Goal: Task Accomplishment & Management: Complete application form

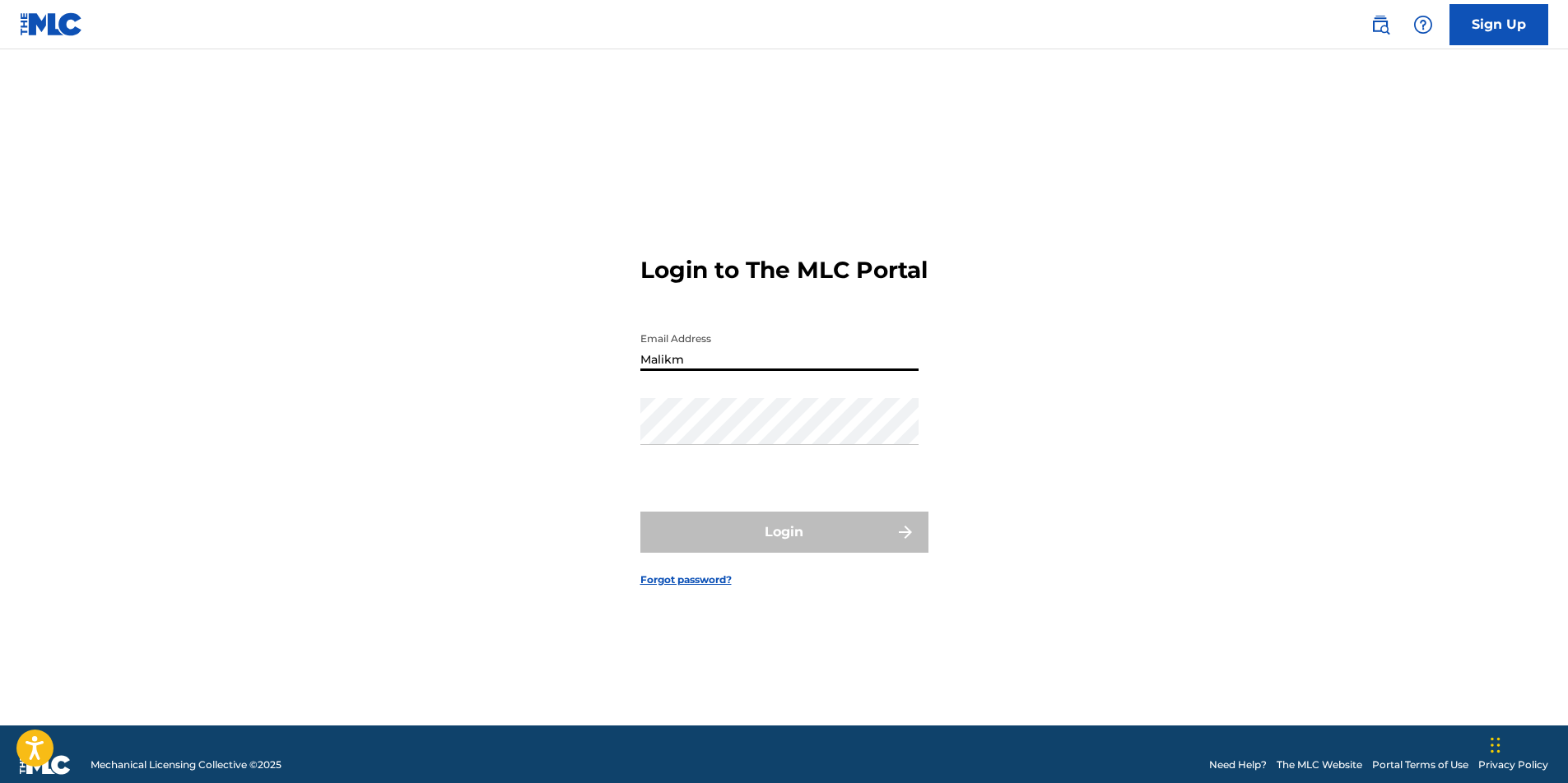
type input "[EMAIL_ADDRESS][DOMAIN_NAME]"
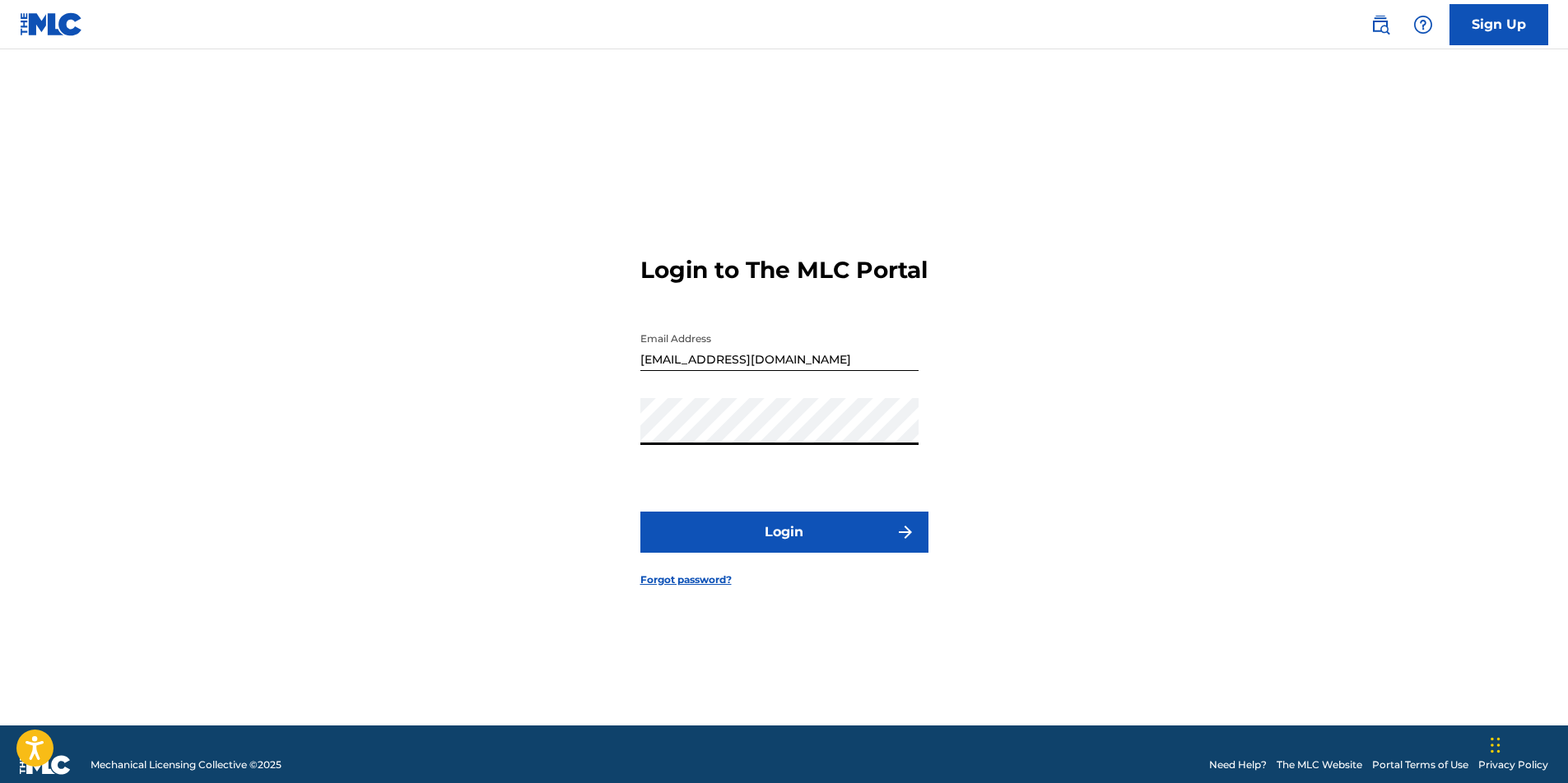
click at [780, 548] on button "Login" at bounding box center [784, 532] width 288 height 41
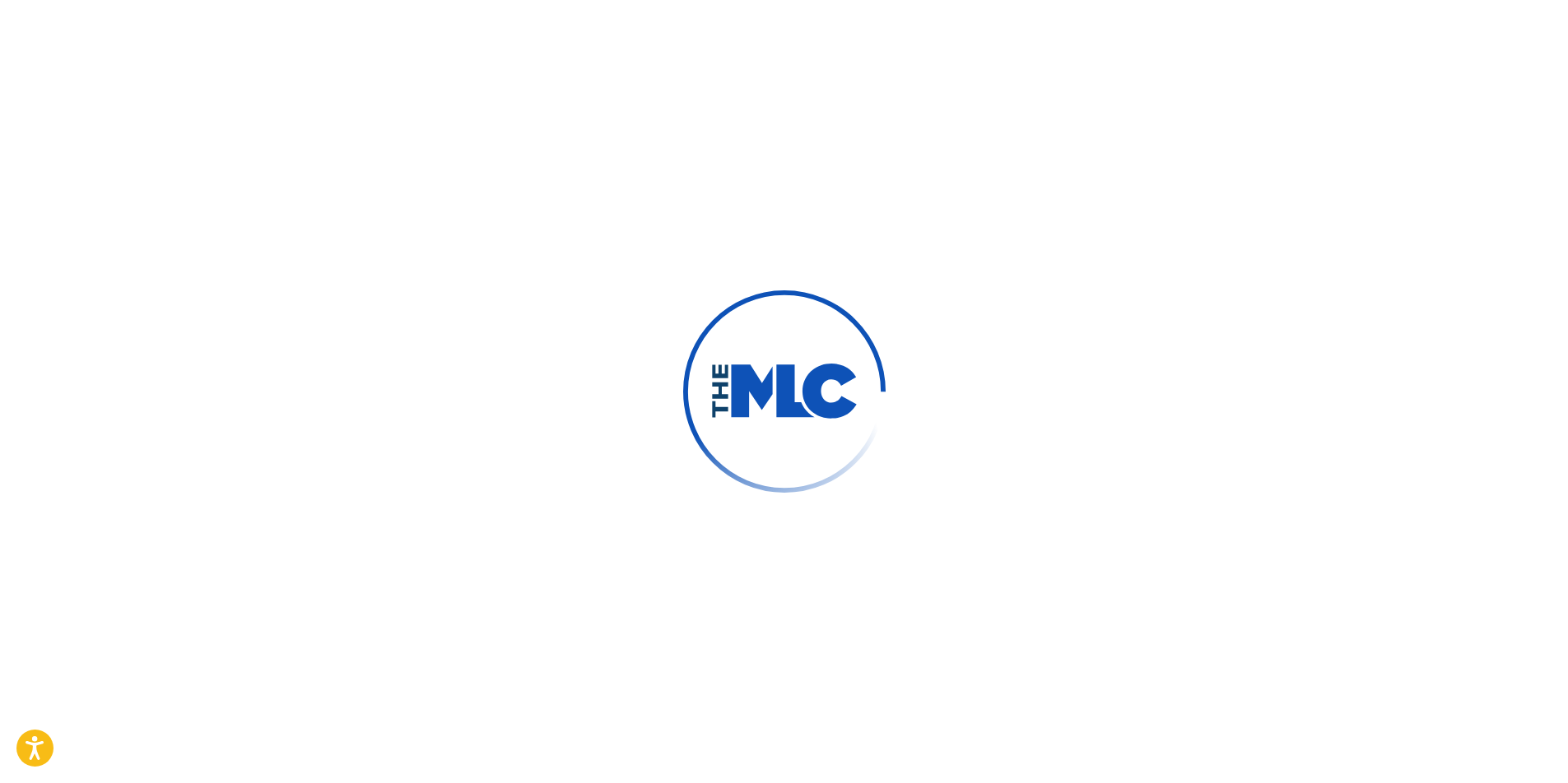
drag, startPoint x: 1117, startPoint y: 57, endPoint x: 1106, endPoint y: 66, distance: 14.2
click at [1111, 65] on div at bounding box center [784, 391] width 1568 height 783
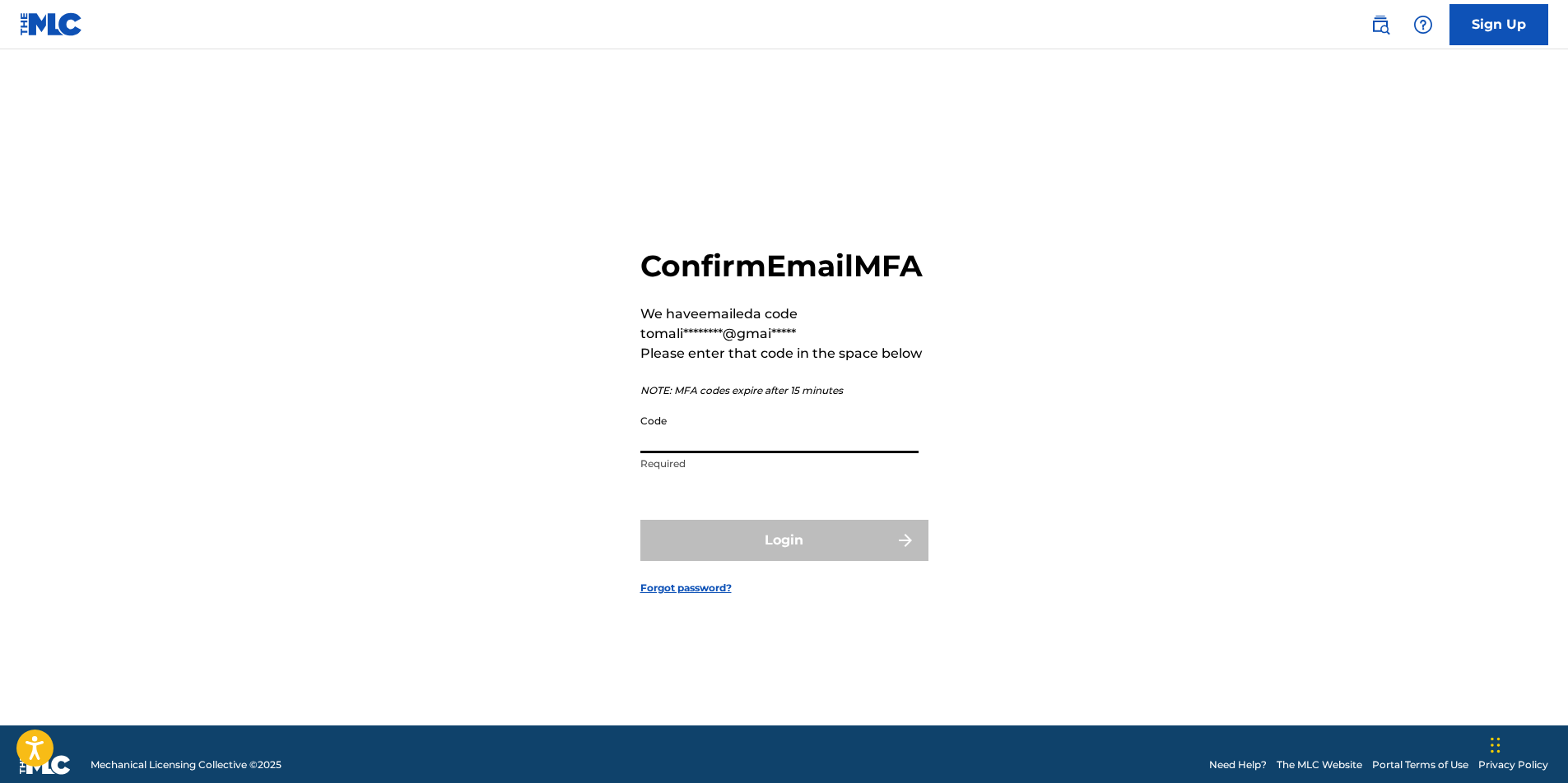
drag, startPoint x: 708, startPoint y: 440, endPoint x: 827, endPoint y: 369, distance: 138.6
click at [708, 440] on input "Code" at bounding box center [779, 430] width 278 height 47
paste input "039536"
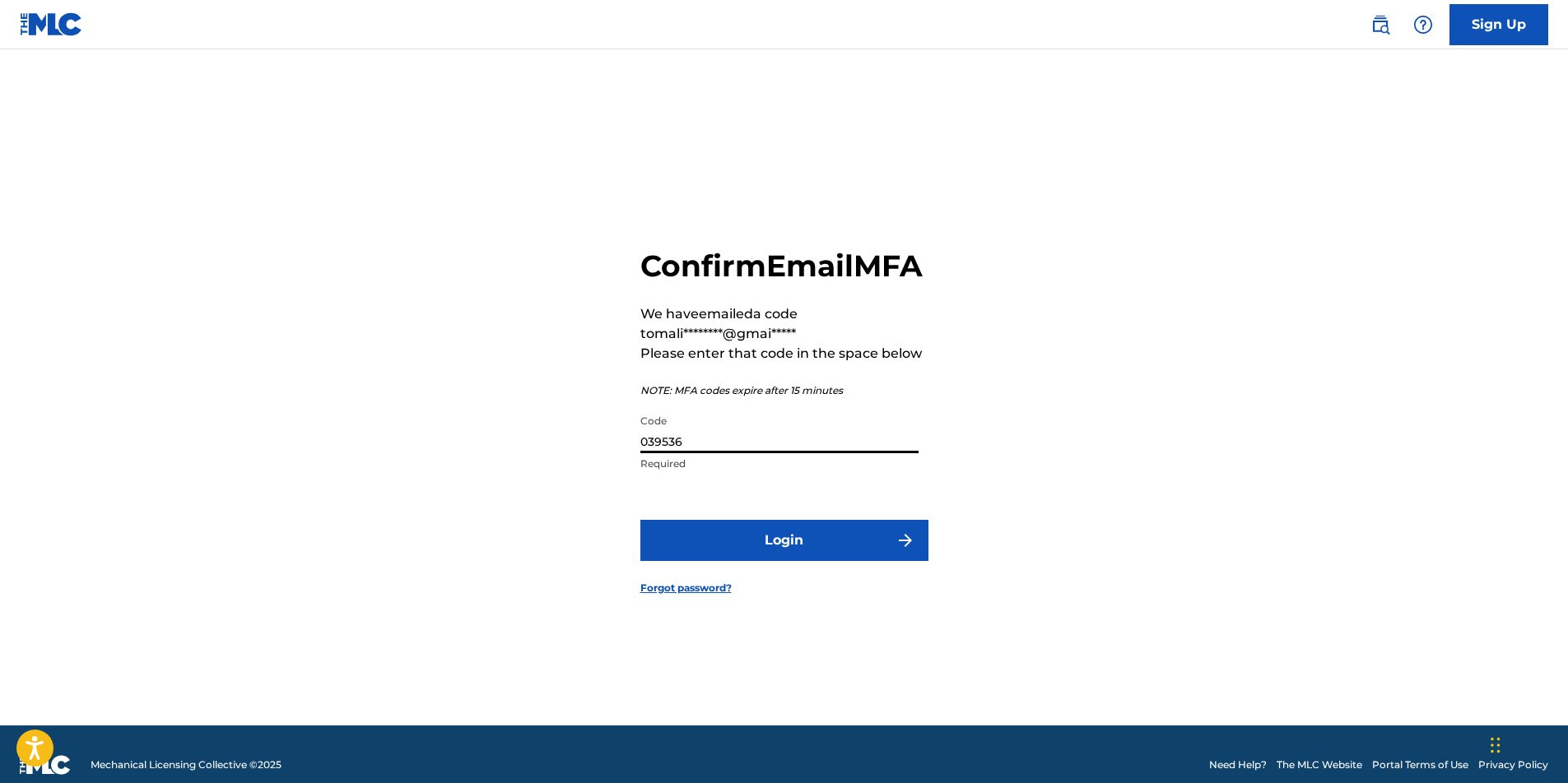
type input "039536"
click at [777, 556] on button "Login" at bounding box center [784, 541] width 288 height 41
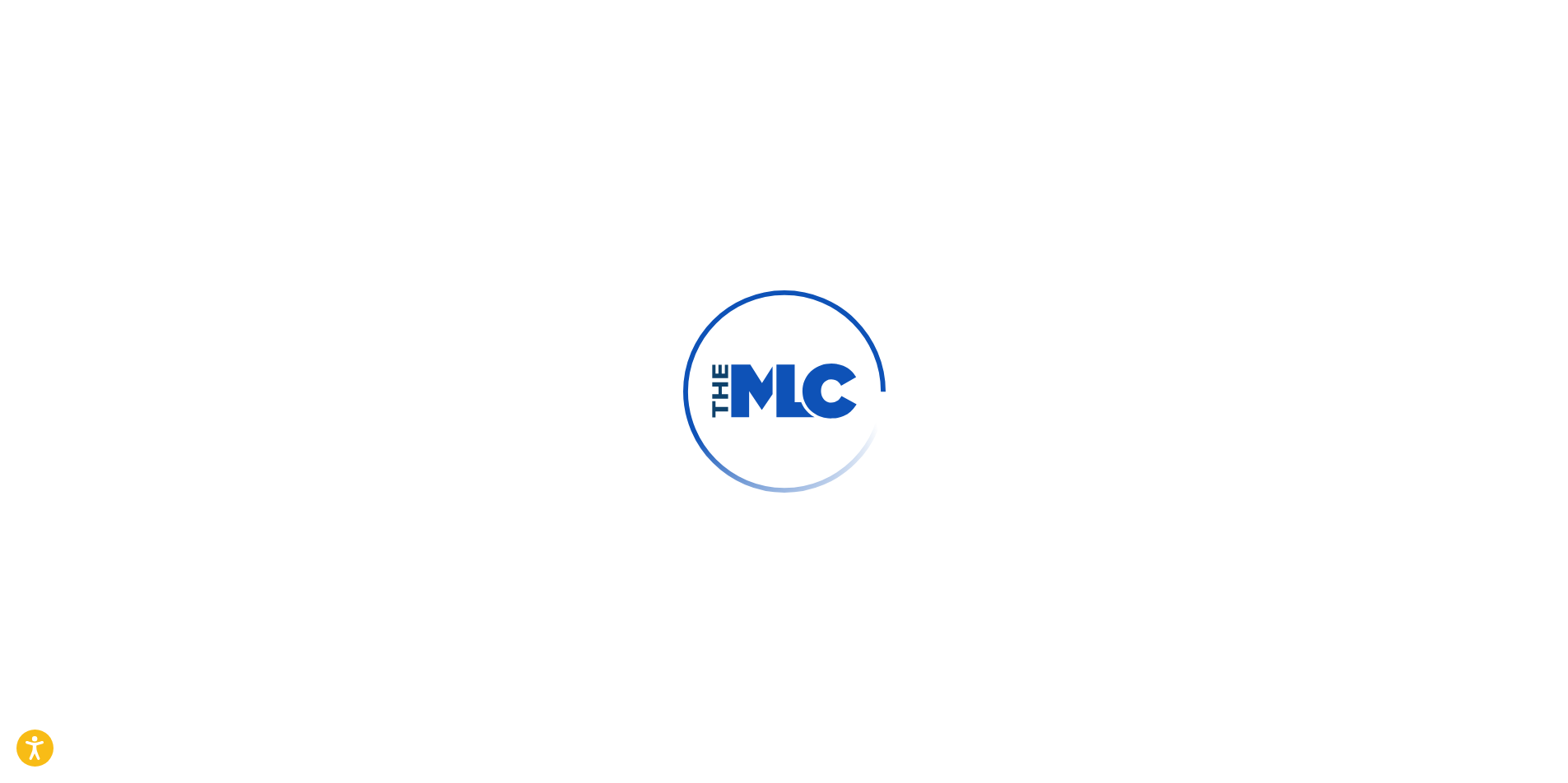
scroll to position [11, 1]
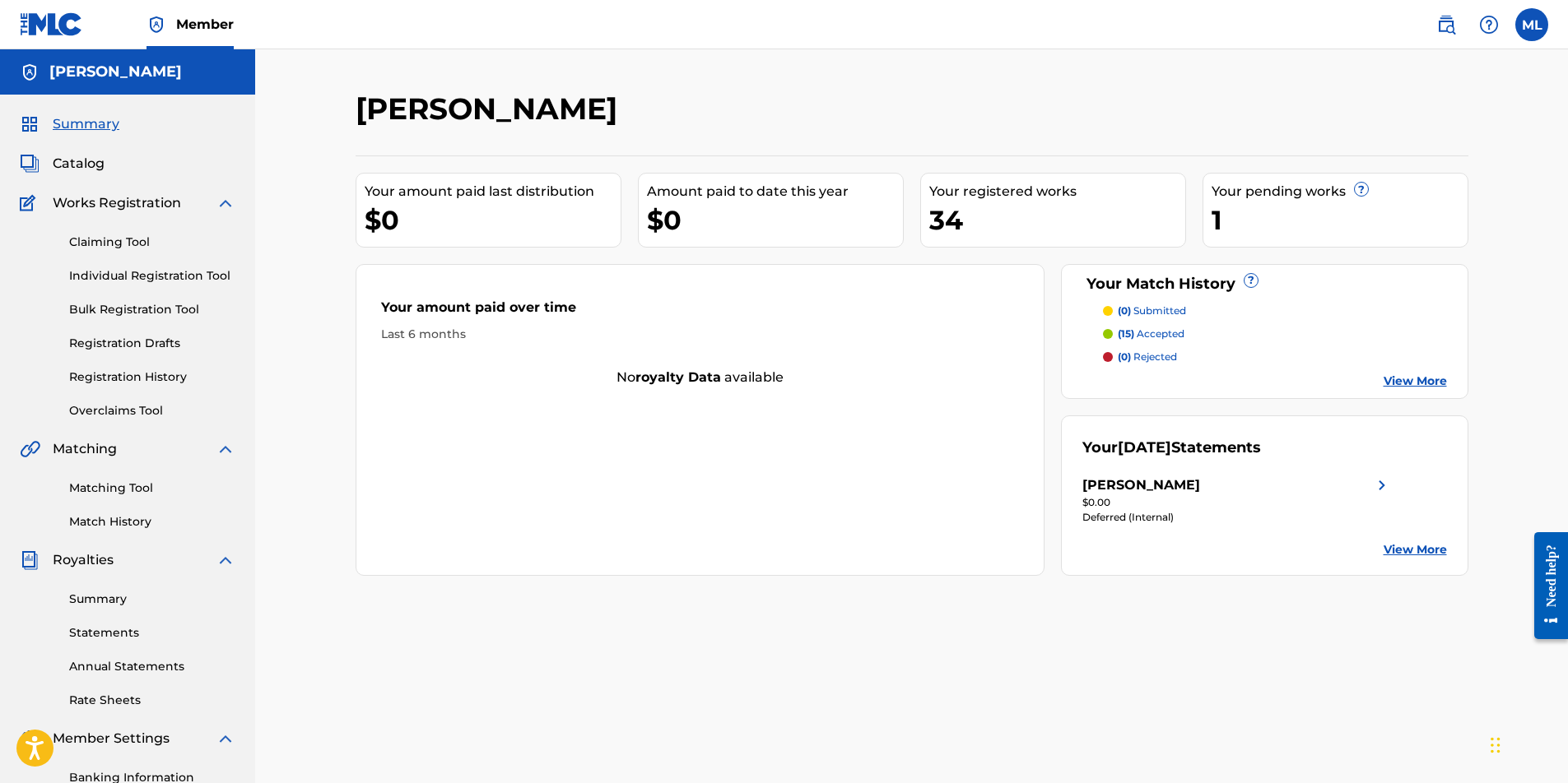
click at [83, 170] on span "Catalog" at bounding box center [78, 164] width 52 height 20
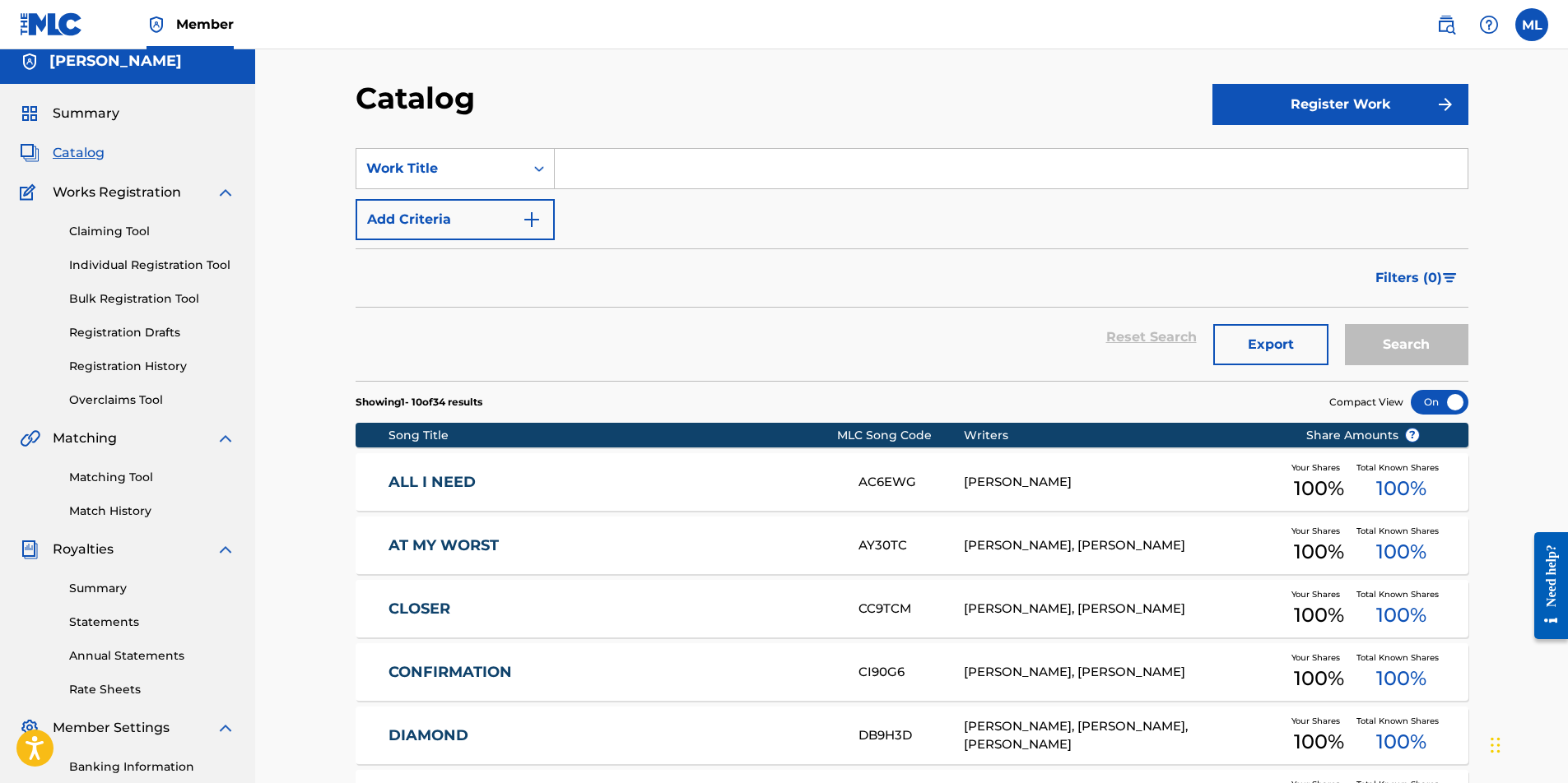
scroll to position [12, 0]
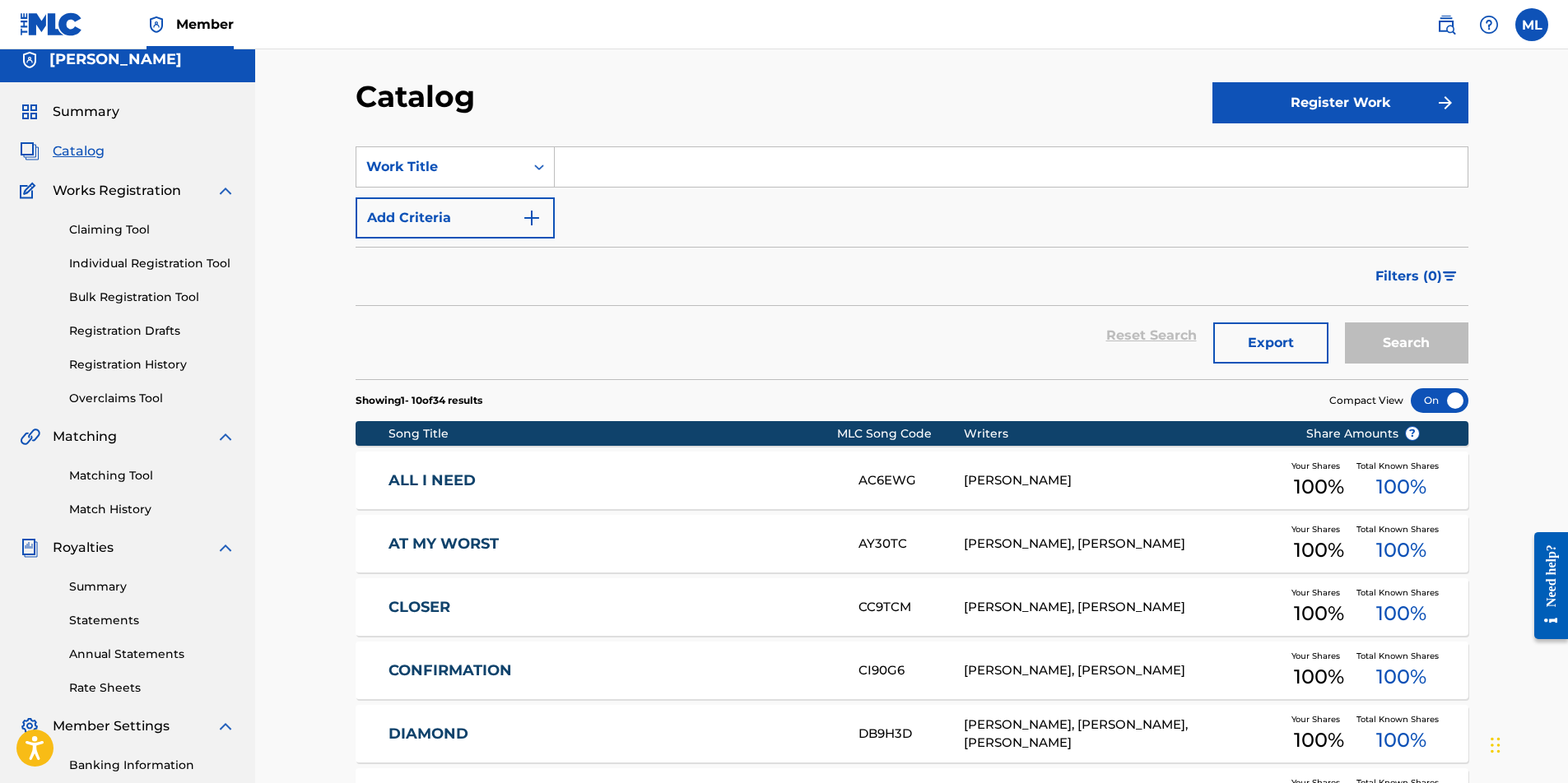
click at [144, 261] on link "Individual Registration Tool" at bounding box center [152, 264] width 166 height 17
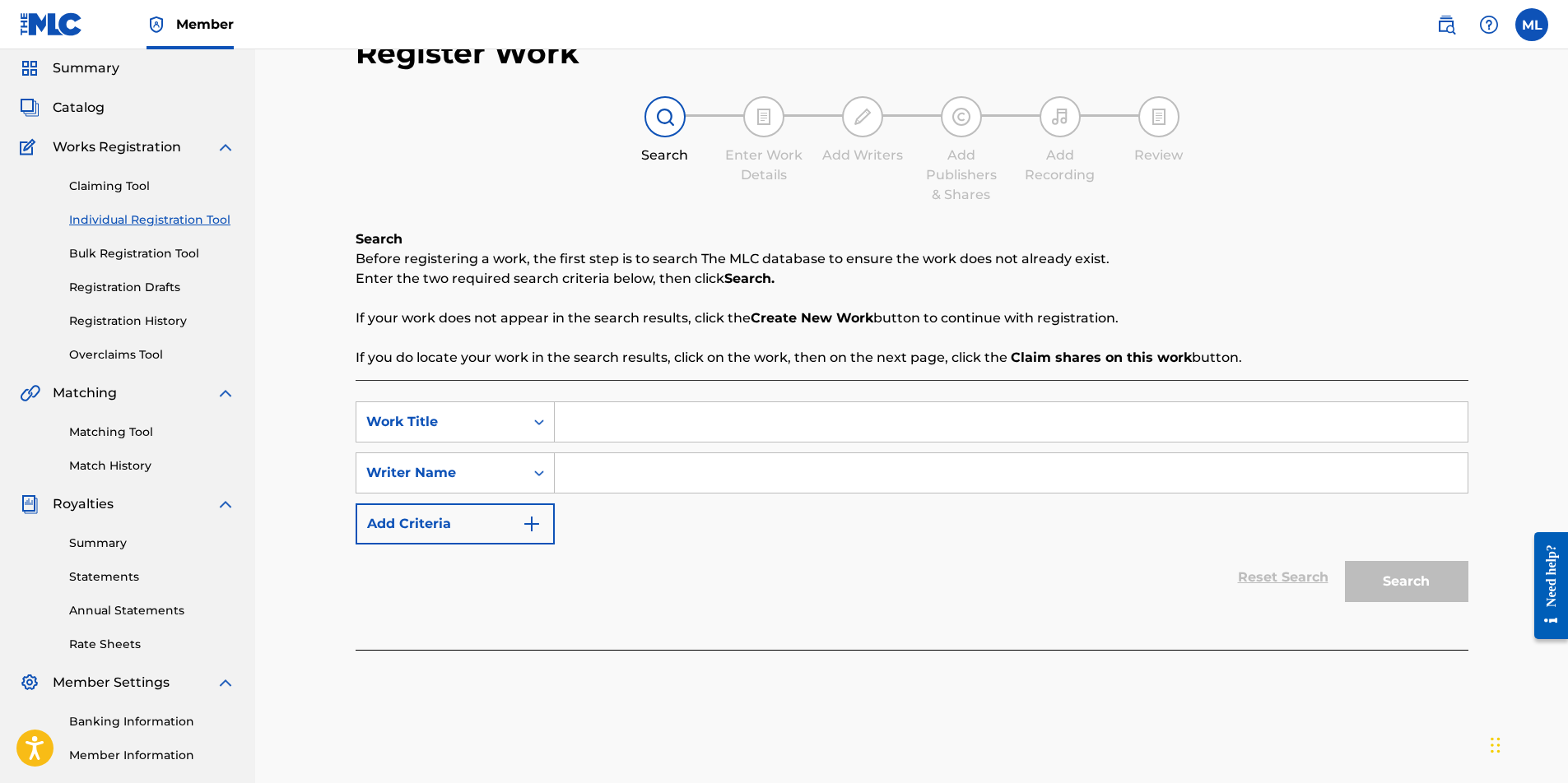
scroll to position [157, 0]
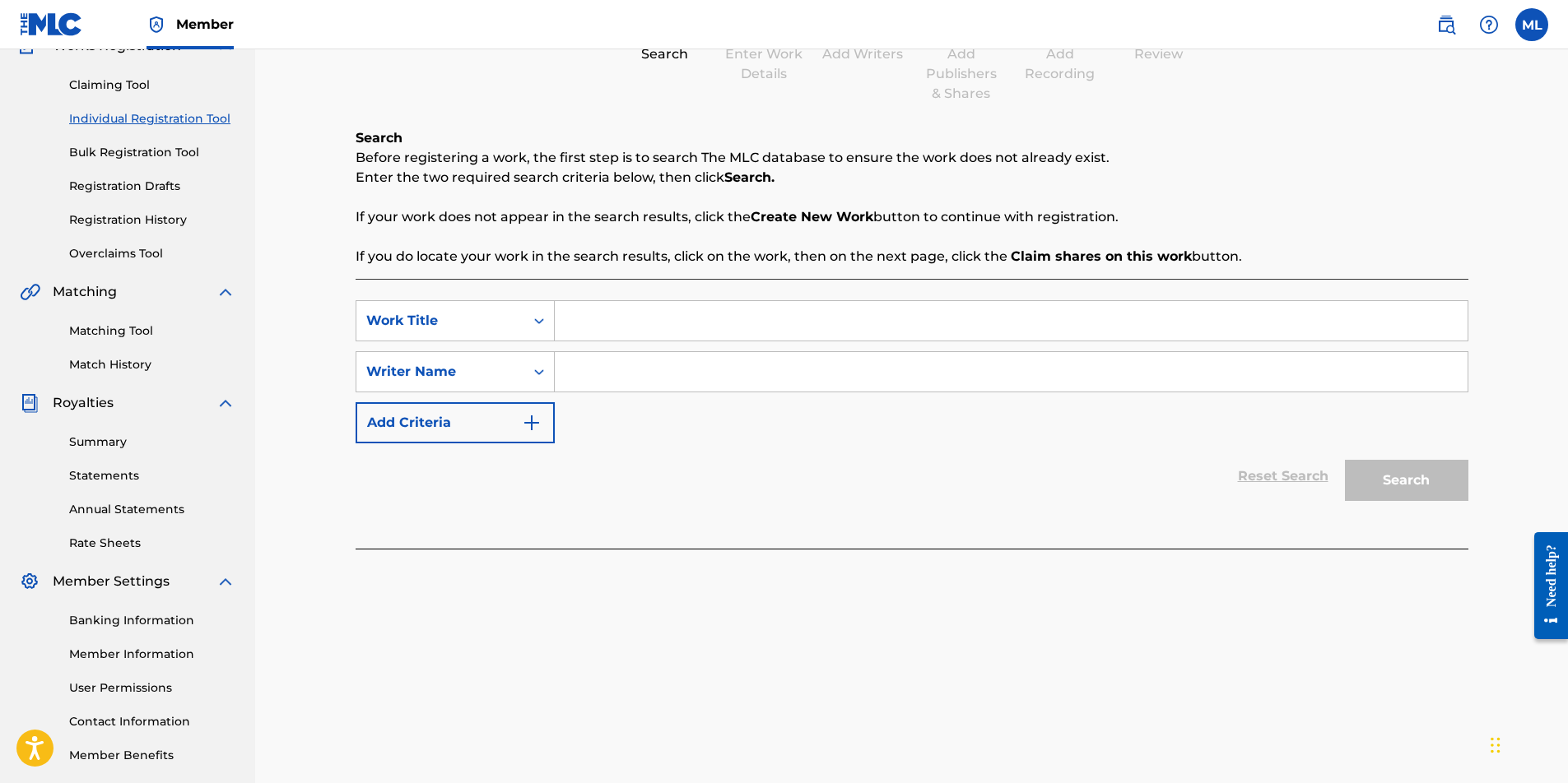
click at [650, 328] on input "Search Form" at bounding box center [1011, 321] width 912 height 40
type input "Hold Me Down"
click at [976, 376] on input "Search Form" at bounding box center [1011, 372] width 912 height 40
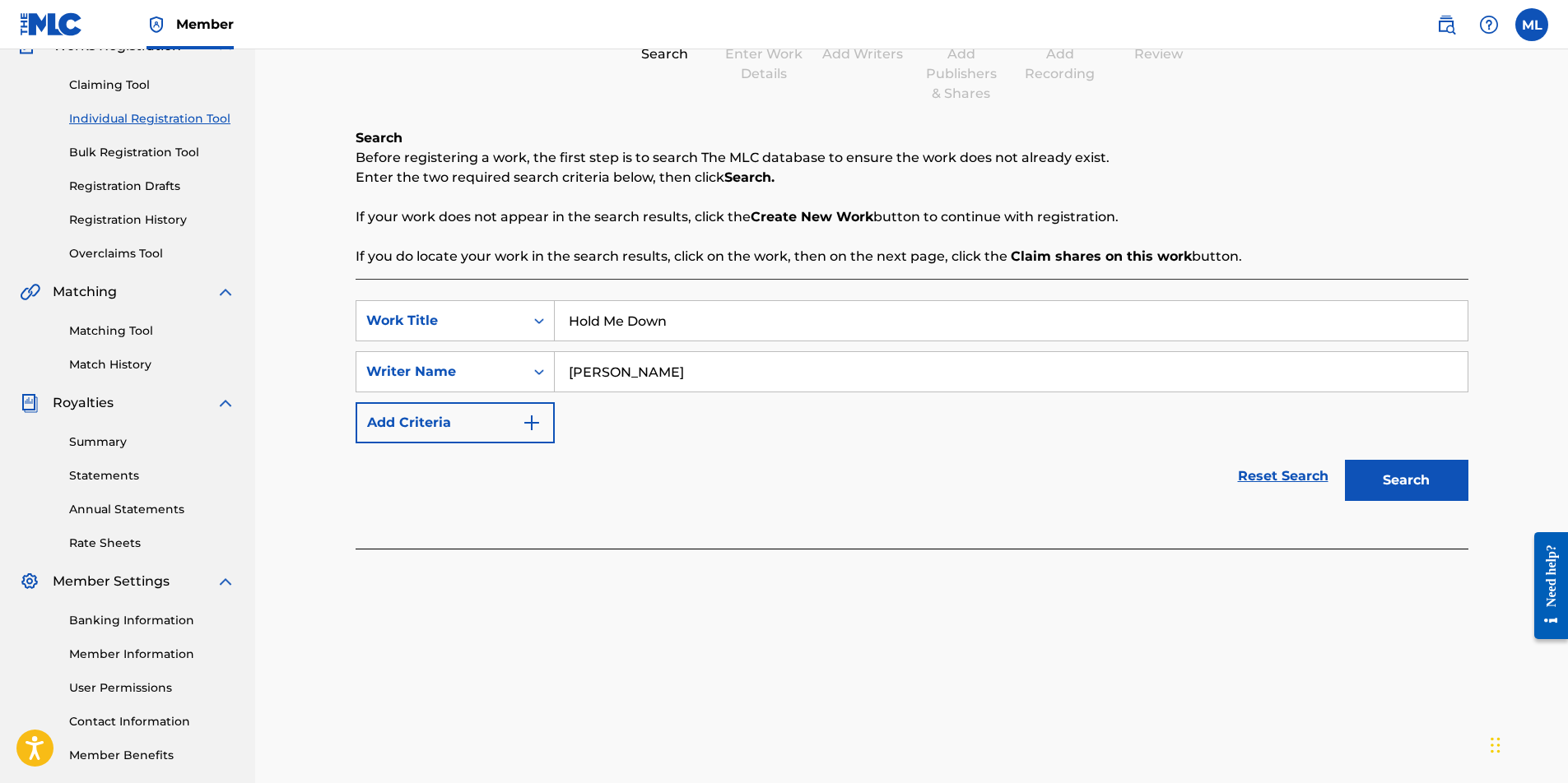
type input "[PERSON_NAME]"
click at [1360, 473] on button "Search" at bounding box center [1406, 481] width 123 height 41
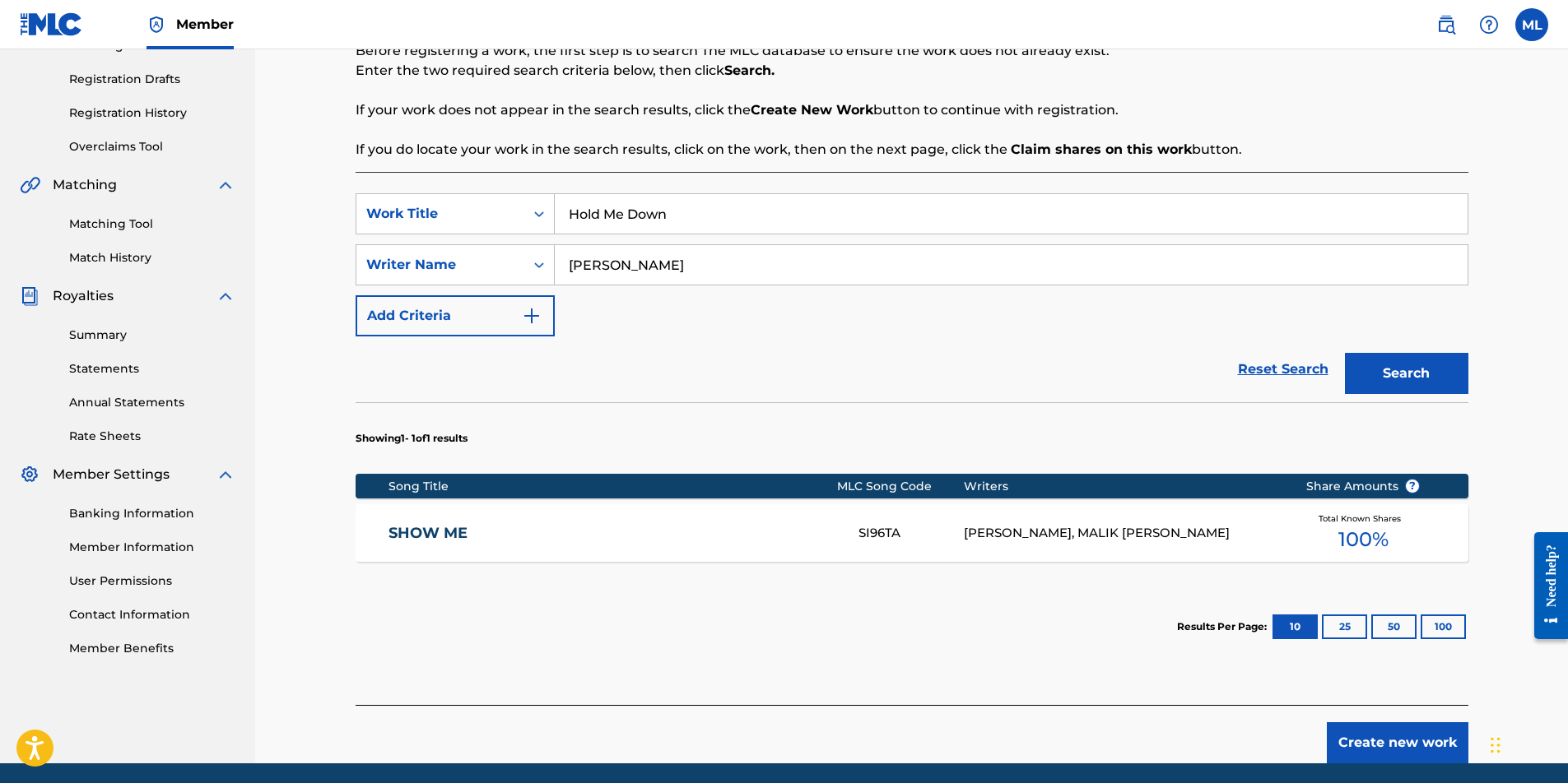
scroll to position [297, 0]
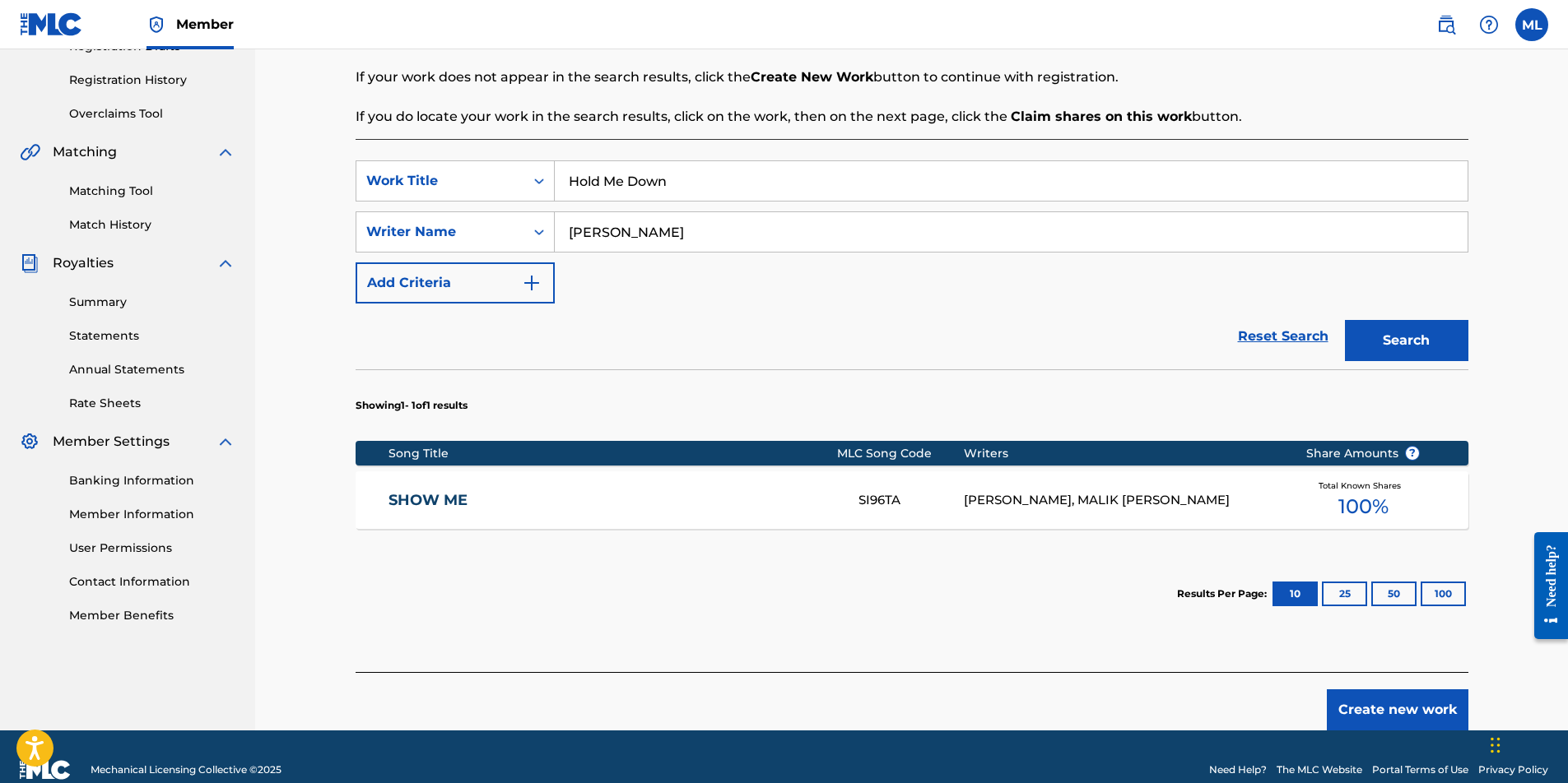
click at [1434, 705] on button "Create new work" at bounding box center [1397, 710] width 141 height 41
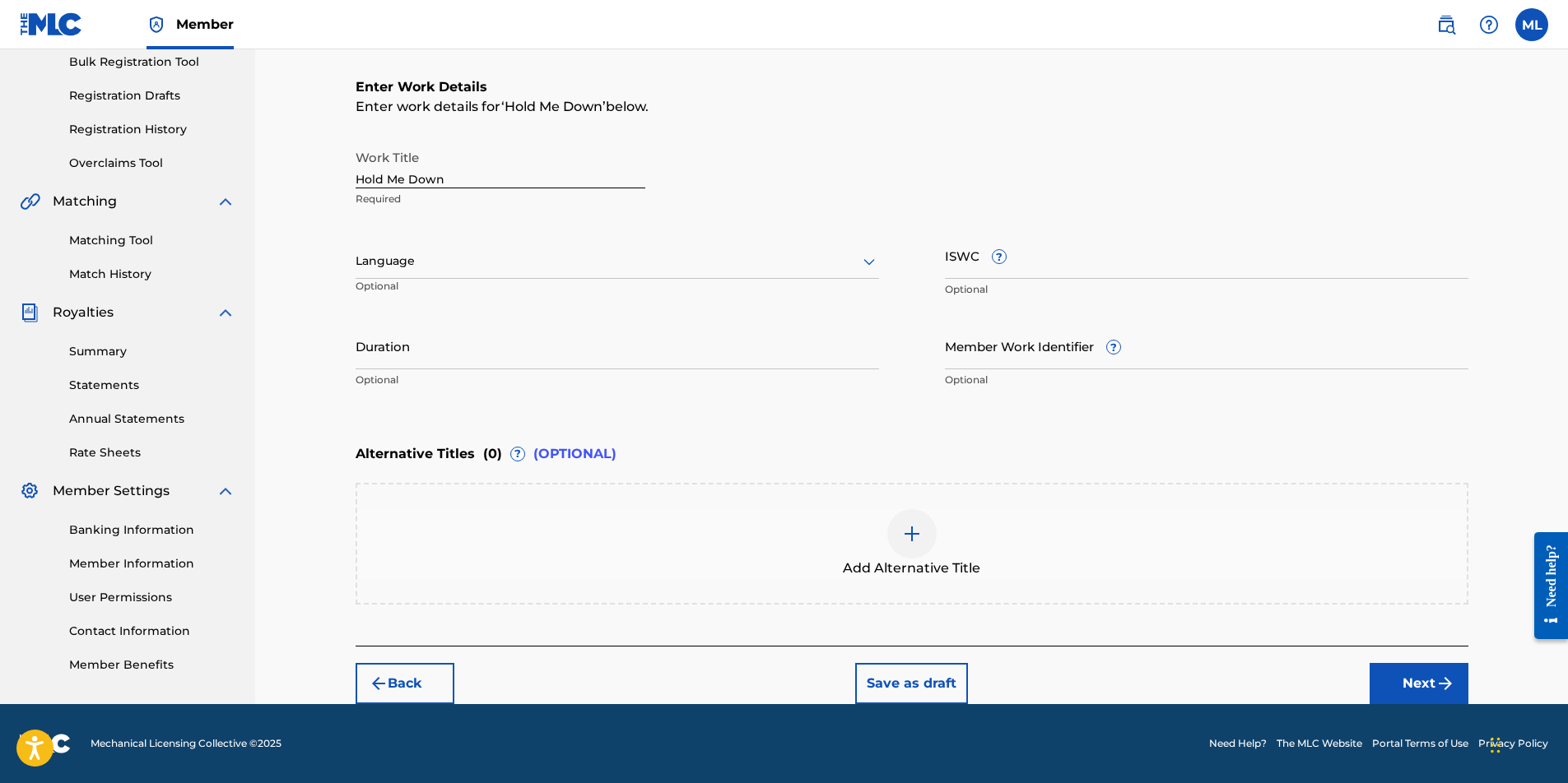
scroll to position [248, 0]
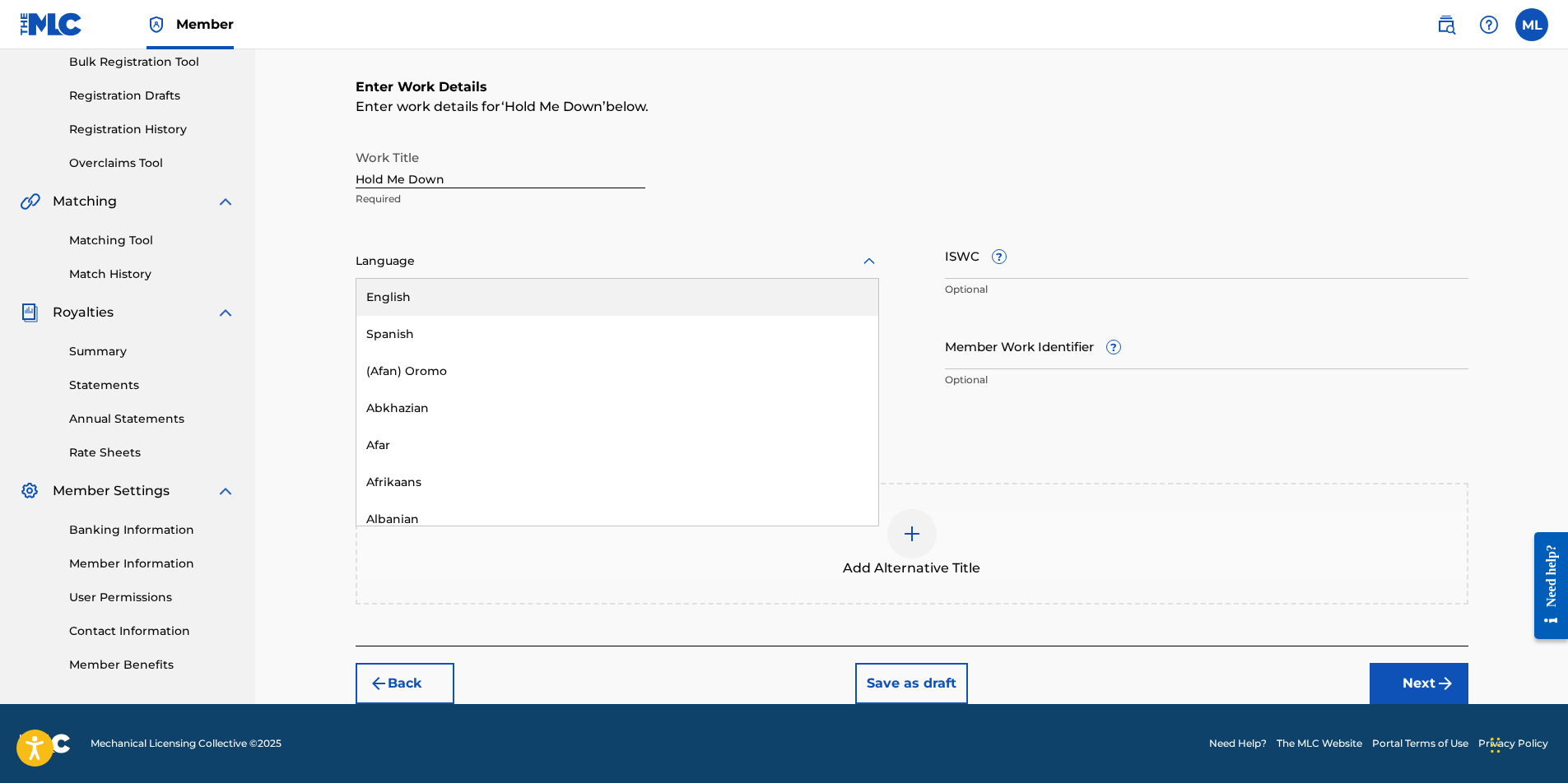
click at [427, 264] on div at bounding box center [618, 261] width 524 height 21
drag, startPoint x: 426, startPoint y: 296, endPoint x: 885, endPoint y: 316, distance: 459.4
click at [426, 296] on div "English" at bounding box center [618, 297] width 522 height 37
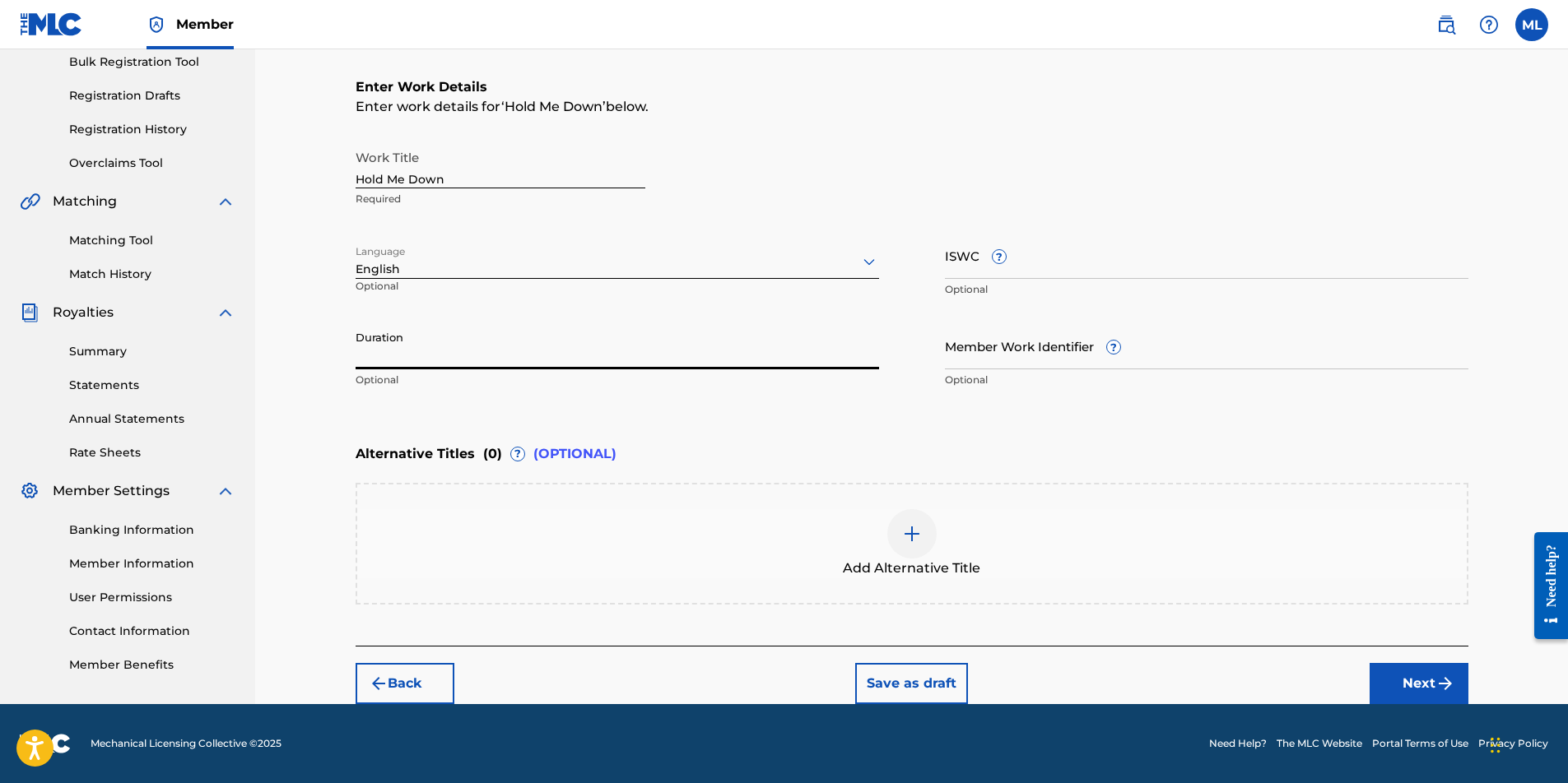
click at [544, 358] on input "Duration" at bounding box center [618, 345] width 524 height 47
type input "03:33"
click at [1424, 685] on button "Next" at bounding box center [1419, 684] width 99 height 41
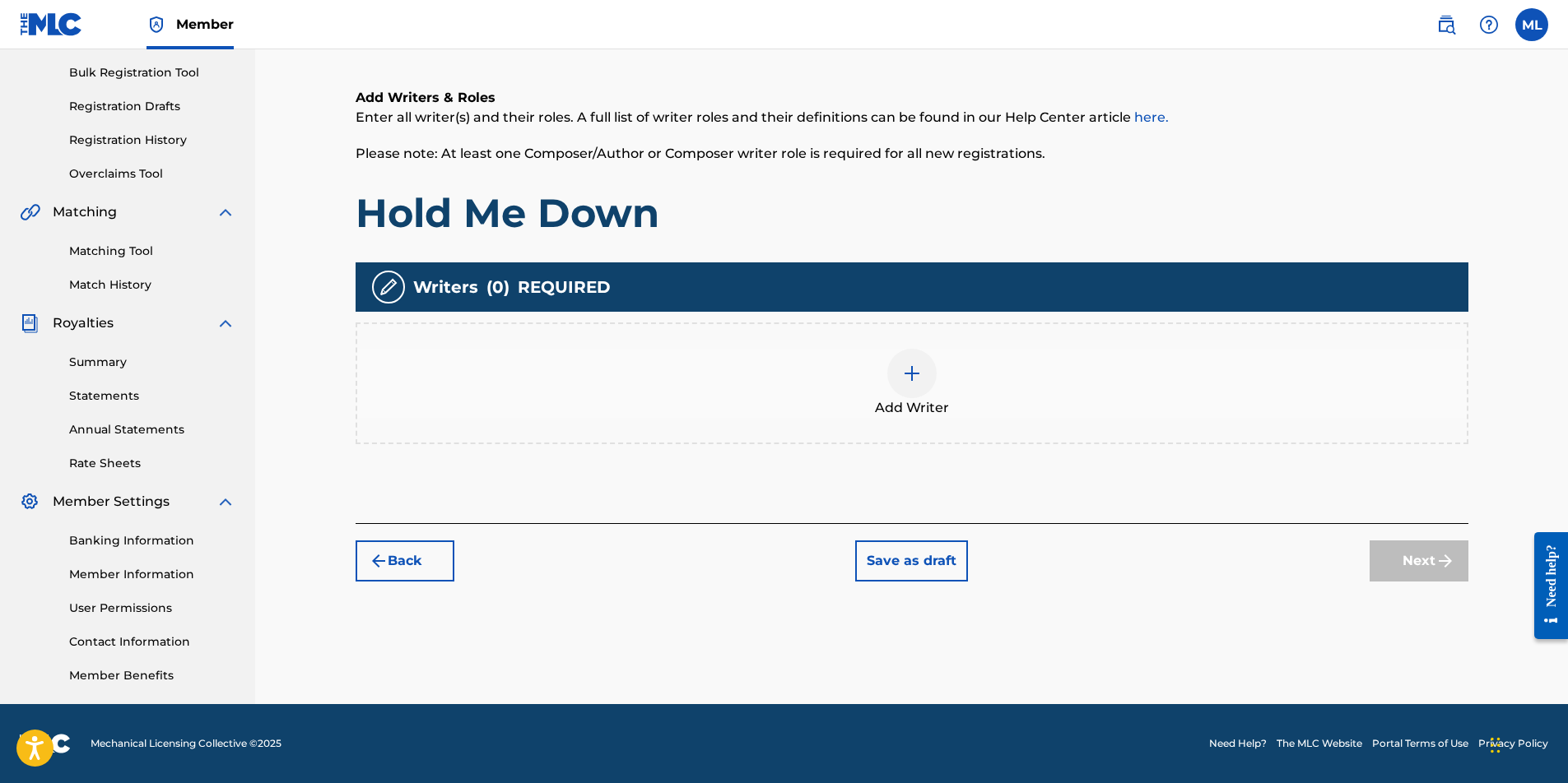
scroll to position [237, 0]
click at [924, 375] on div at bounding box center [912, 373] width 49 height 49
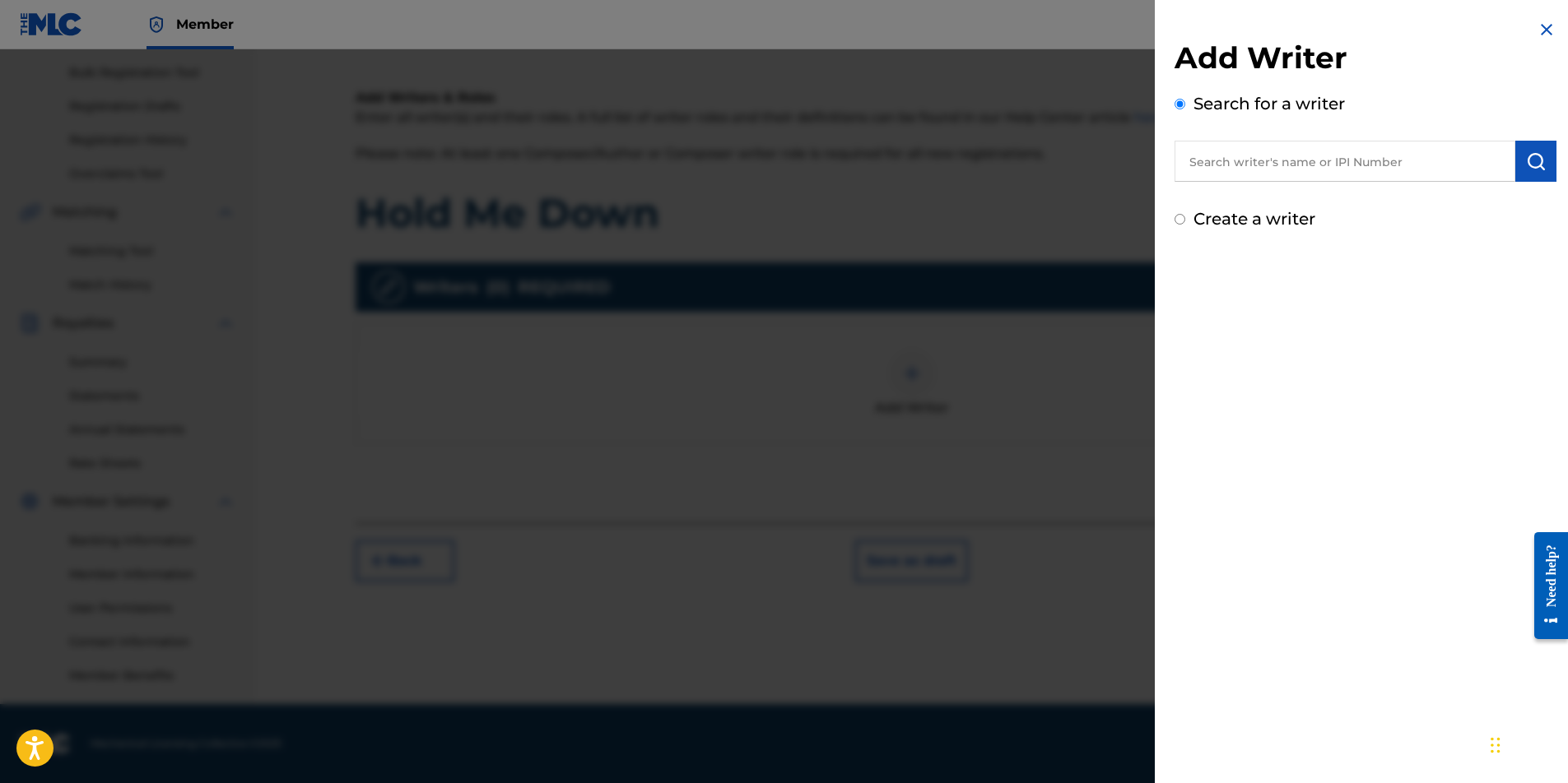
click at [1326, 158] on input "text" at bounding box center [1344, 161] width 340 height 41
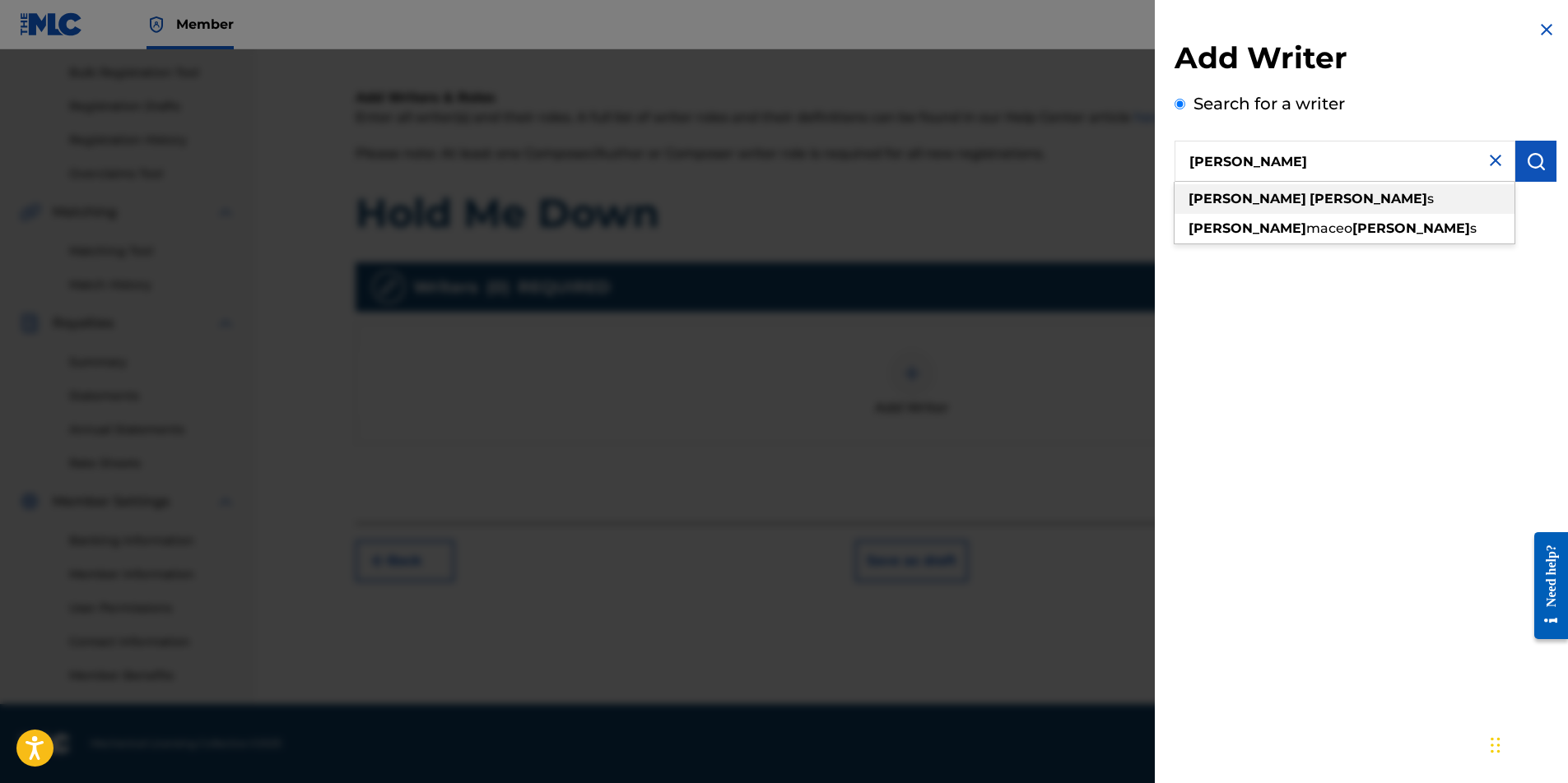
click at [1318, 196] on div "[PERSON_NAME] s" at bounding box center [1344, 199] width 340 height 29
type input "[PERSON_NAME]"
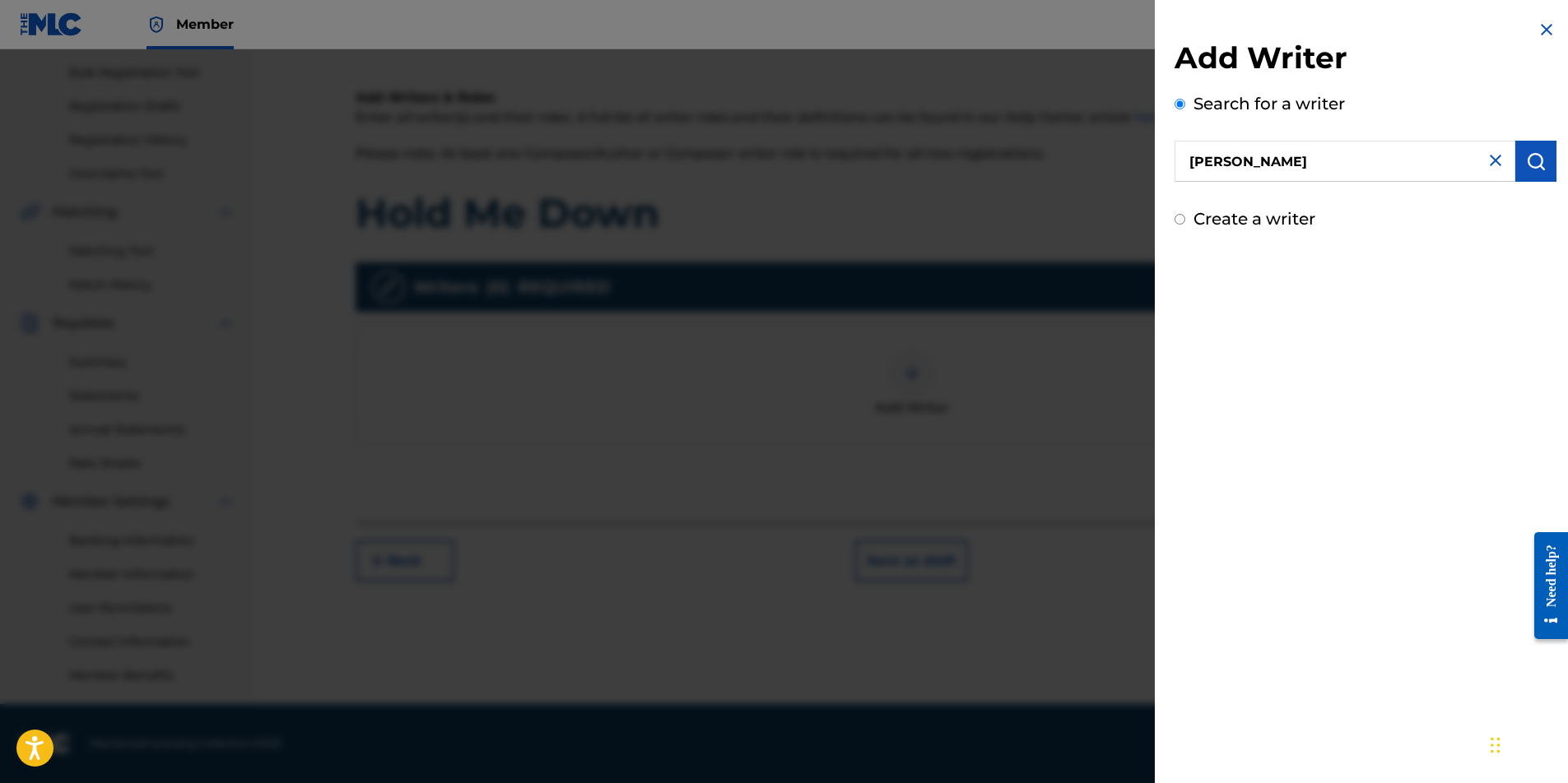
click at [1531, 169] on img "submit" at bounding box center [1535, 161] width 20 height 20
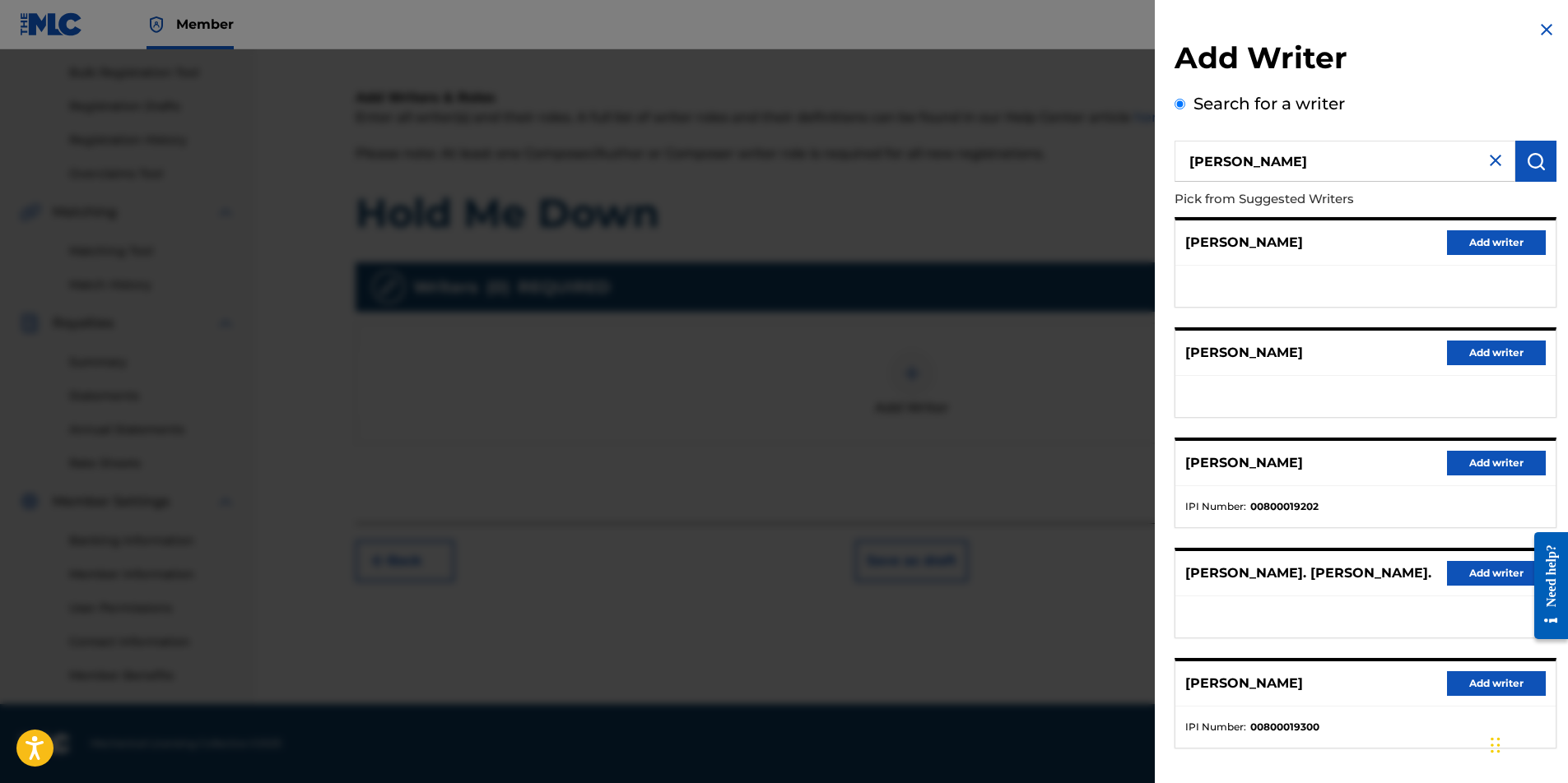
click at [1484, 465] on button "Add writer" at bounding box center [1496, 463] width 99 height 25
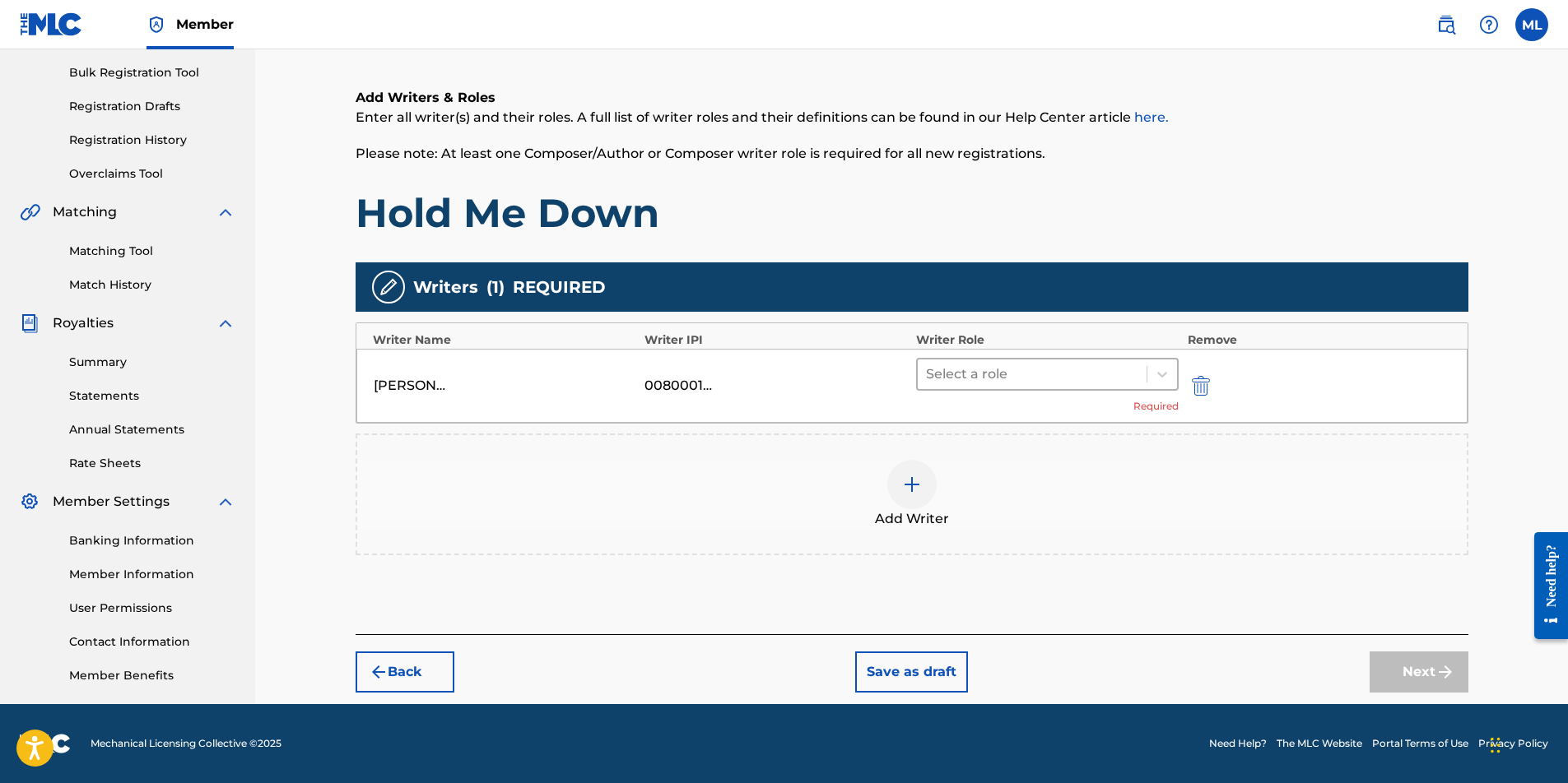
click at [1118, 367] on div at bounding box center [1032, 374] width 213 height 23
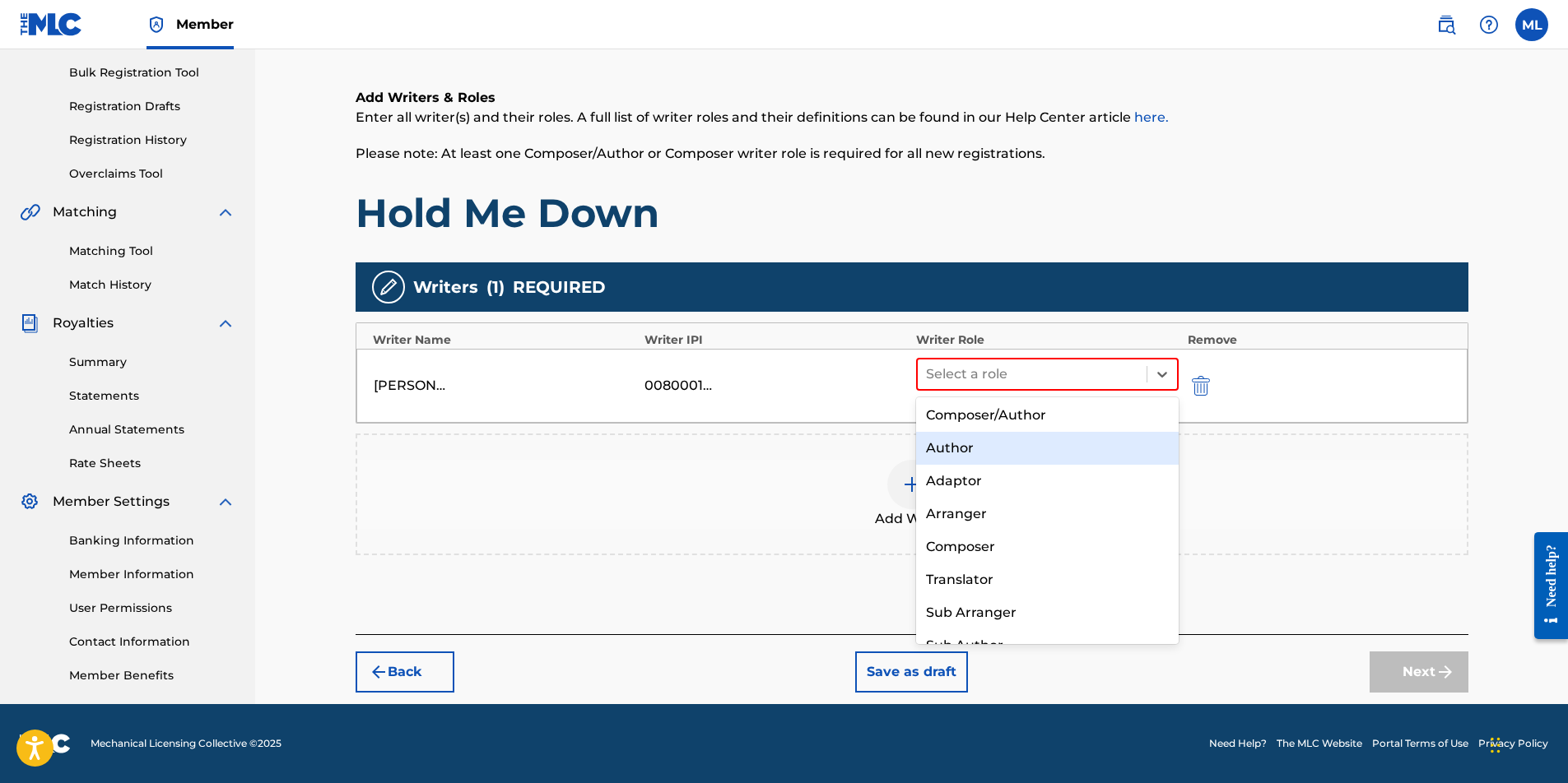
scroll to position [0, 0]
click at [1030, 420] on div "Composer/Author" at bounding box center [1048, 417] width 264 height 33
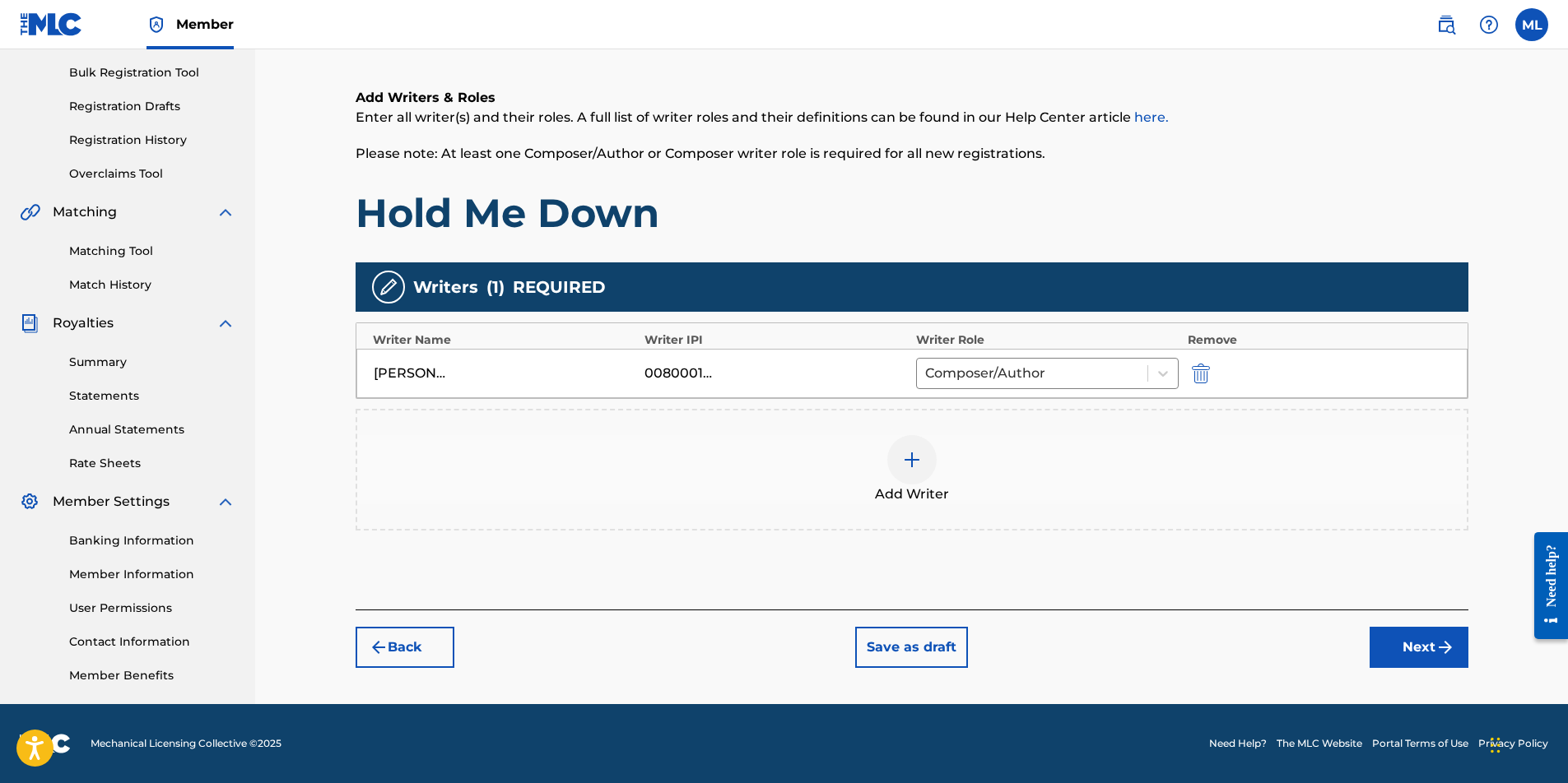
click at [926, 461] on div at bounding box center [912, 459] width 49 height 49
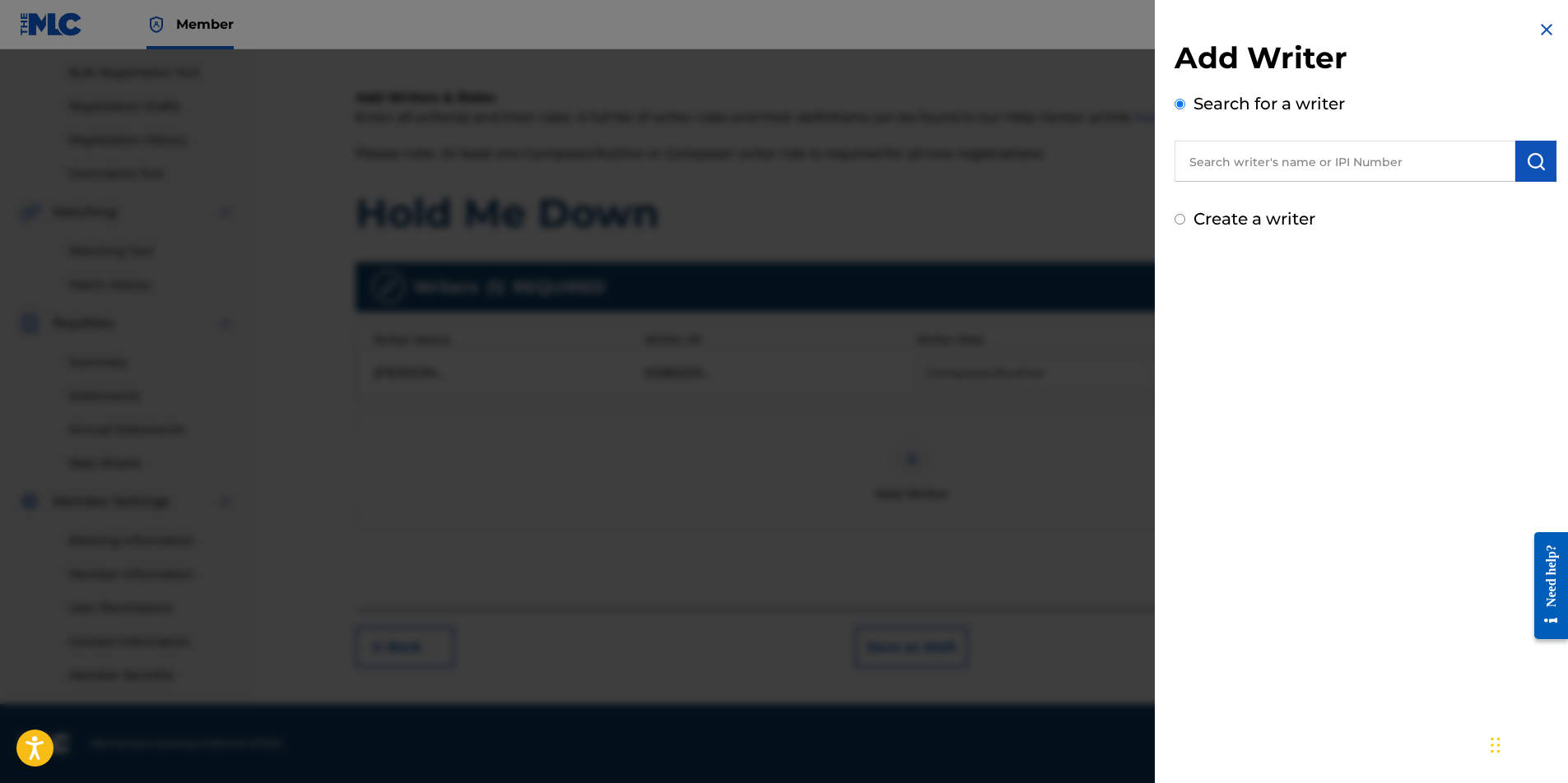
click at [1309, 155] on input "text" at bounding box center [1344, 161] width 340 height 41
type input "[PERSON_NAME]"
click at [1518, 158] on button "submit" at bounding box center [1536, 161] width 41 height 41
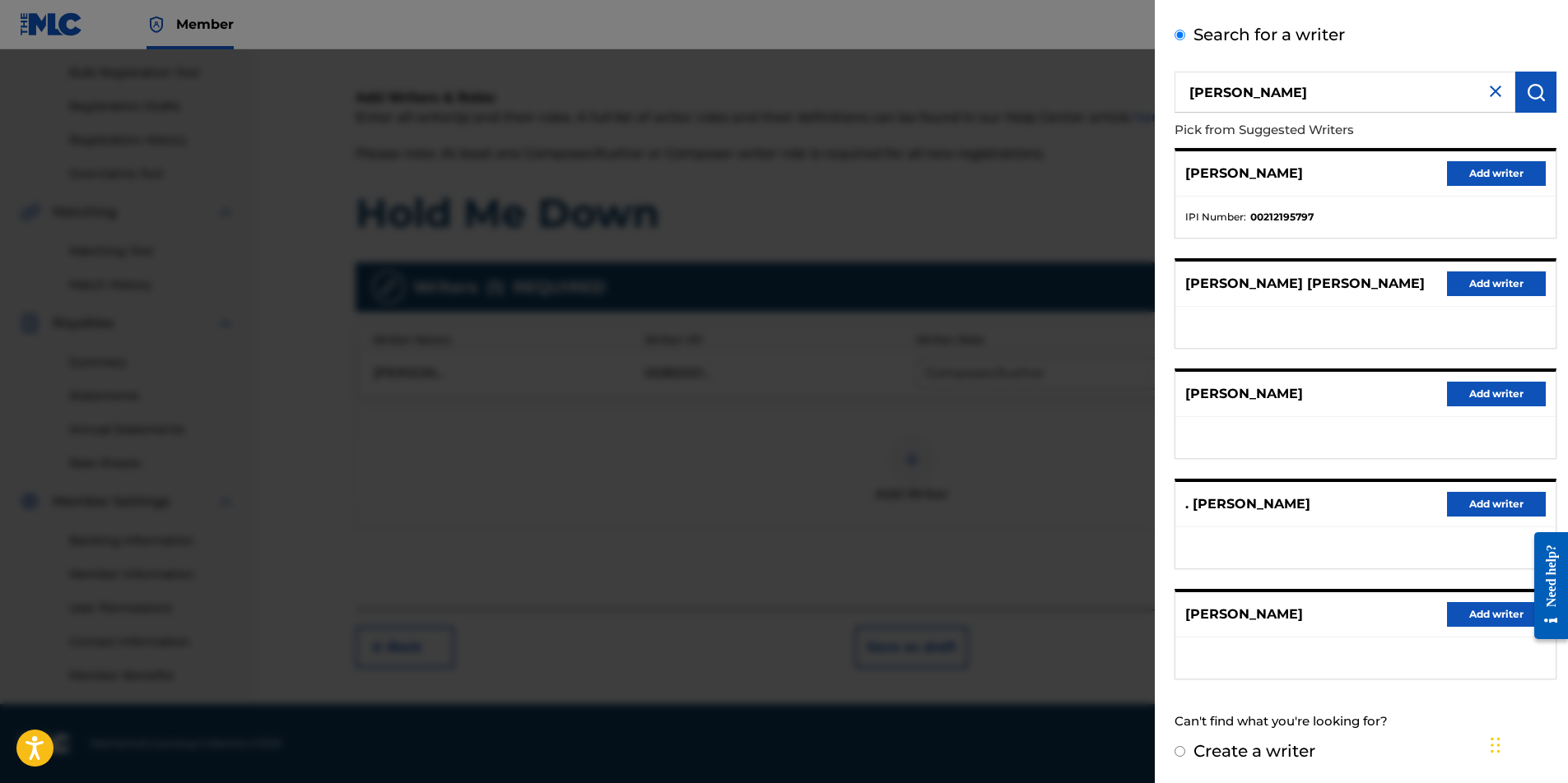
scroll to position [68, 0]
click at [1257, 753] on label "Create a writer" at bounding box center [1254, 752] width 121 height 20
radio input "true"
click at [1185, 753] on input "Create a writer" at bounding box center [1179, 752] width 10 height 10
radio input "false"
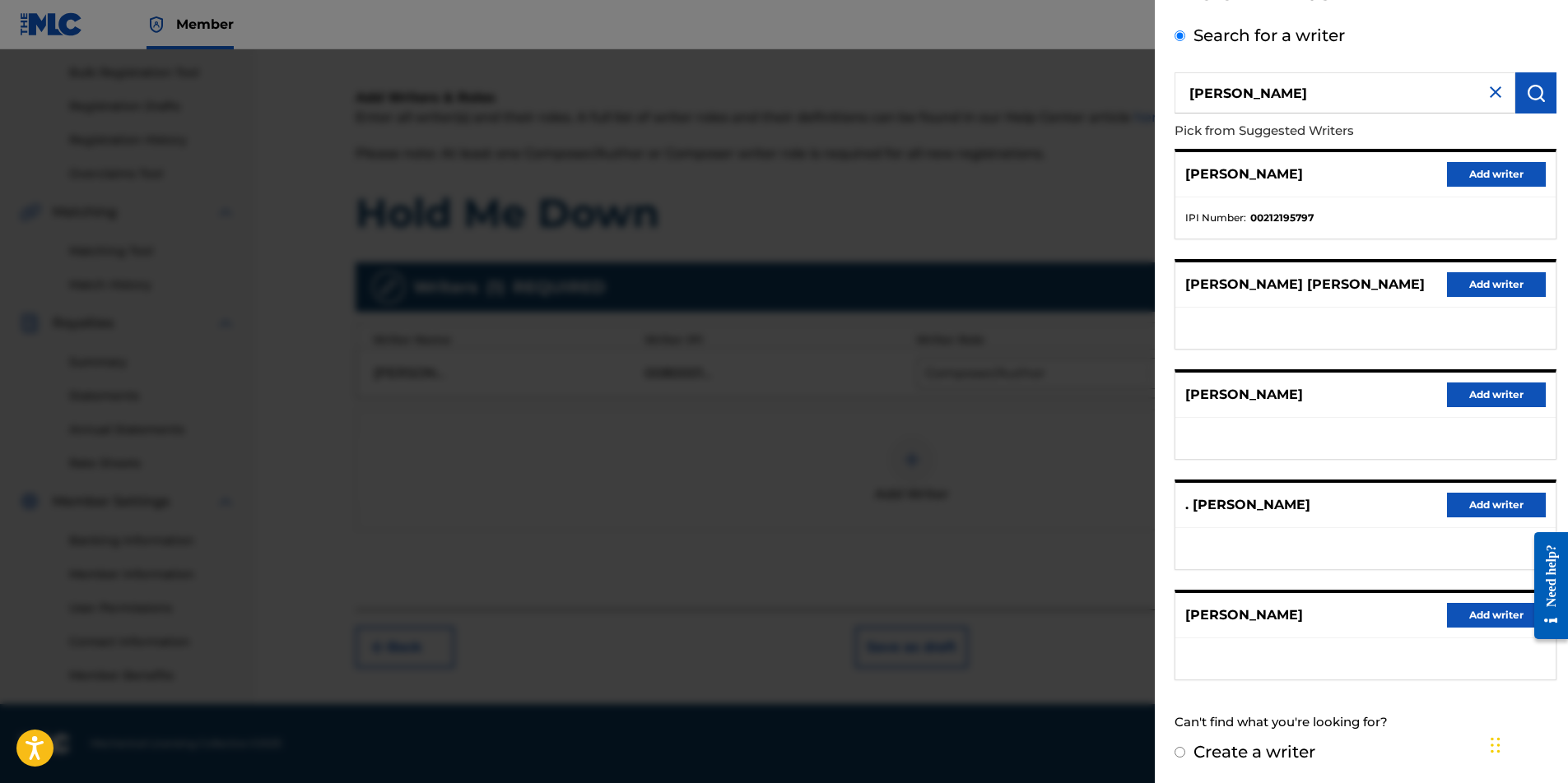
radio input "true"
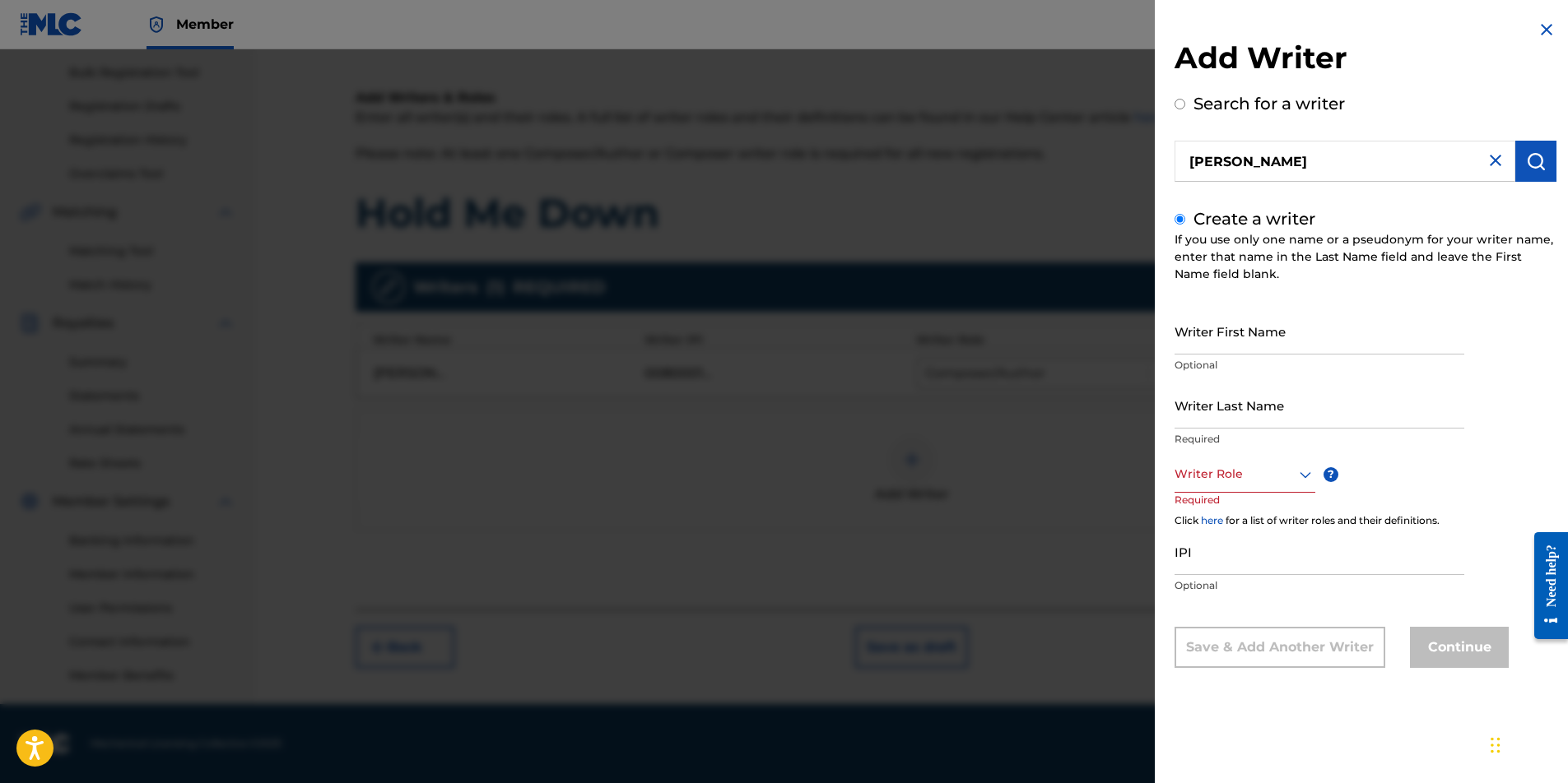
scroll to position [237, 1]
drag, startPoint x: 1239, startPoint y: 333, endPoint x: 1248, endPoint y: 333, distance: 9.0
click at [1239, 333] on input "Writer First Name" at bounding box center [1319, 331] width 289 height 47
type input "[PERSON_NAME]"
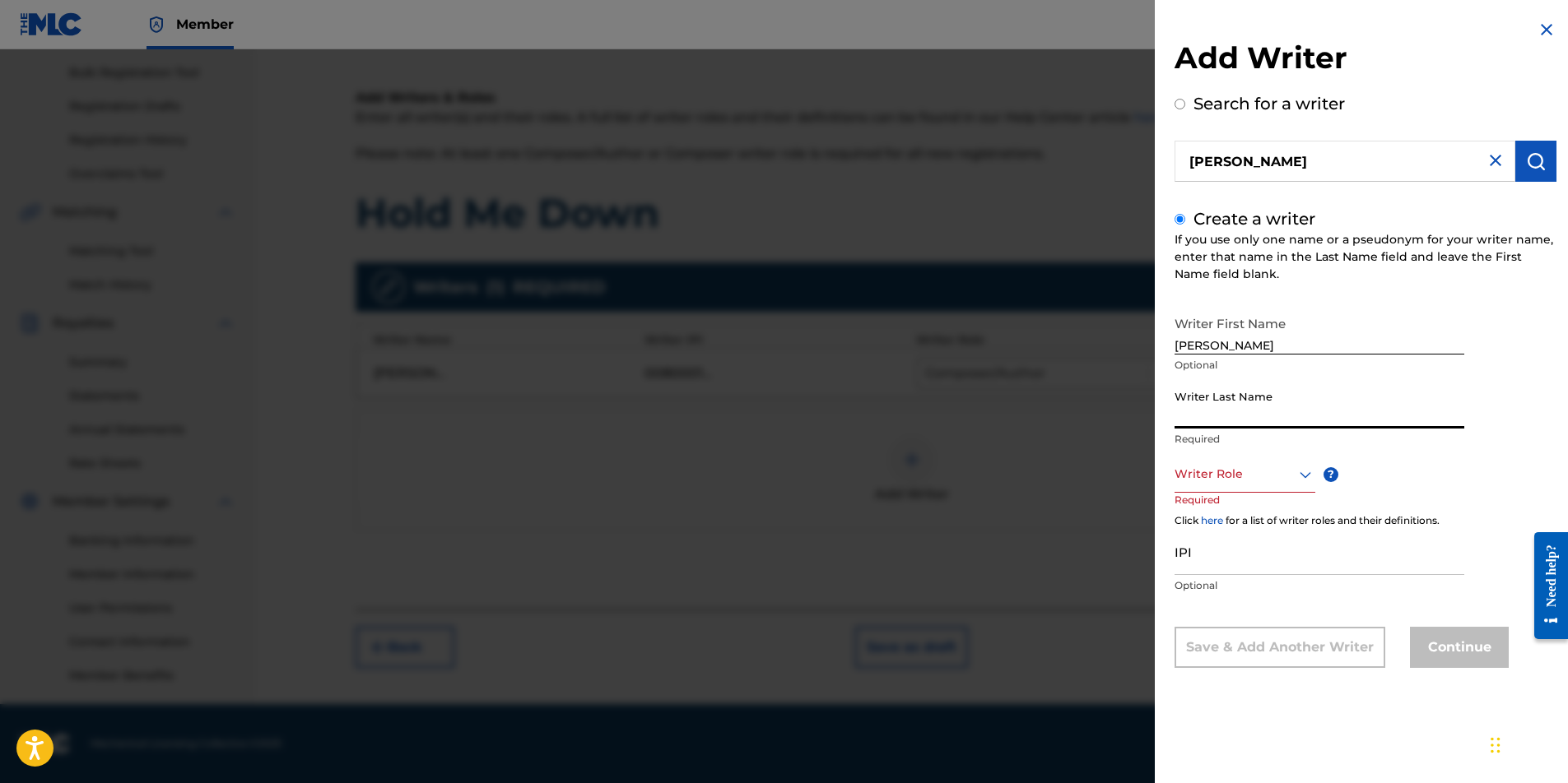
click at [1254, 417] on input "Writer Last Name" at bounding box center [1319, 405] width 289 height 47
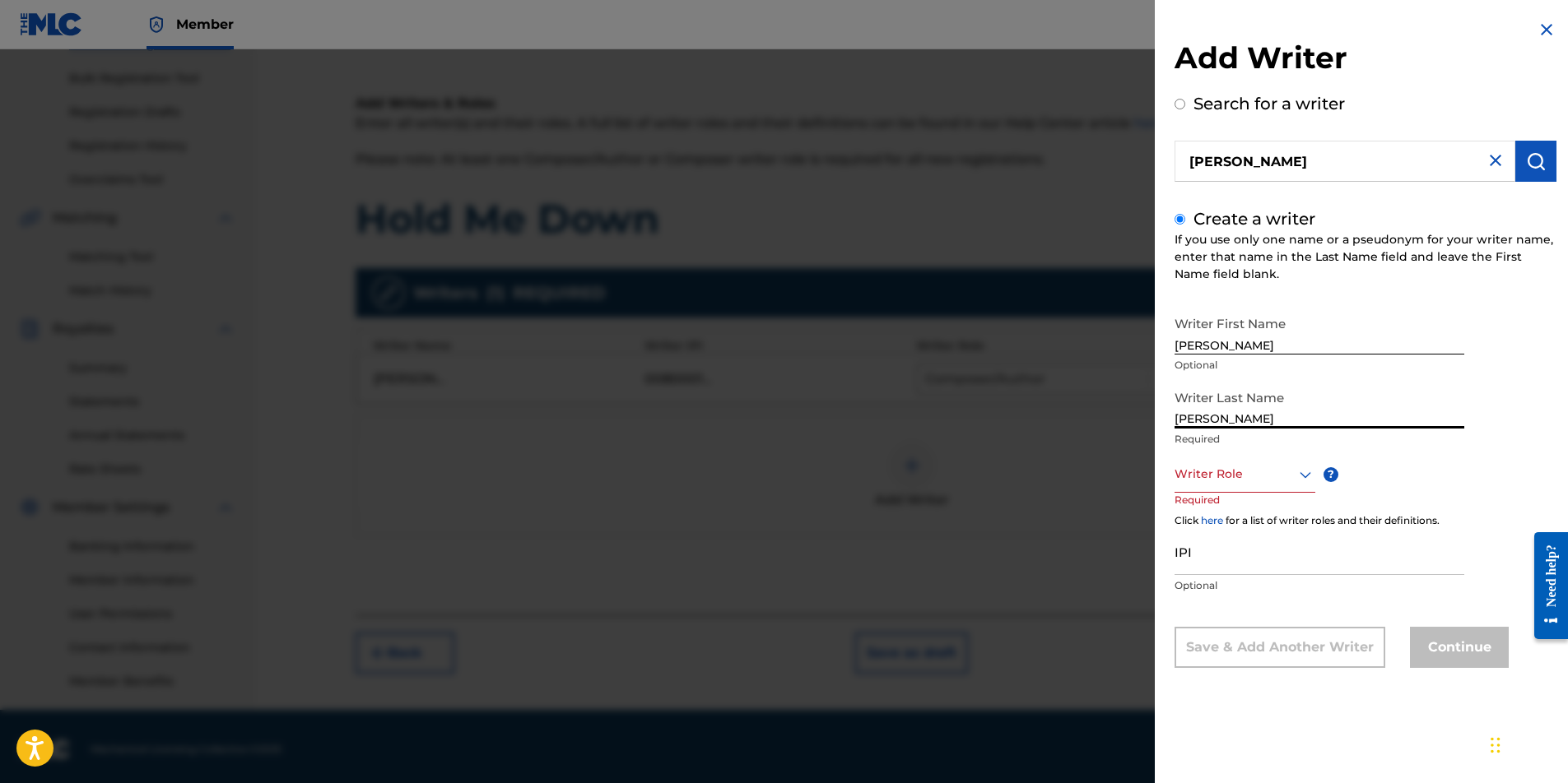
type input "[PERSON_NAME]"
click at [1254, 476] on div at bounding box center [1244, 475] width 140 height 21
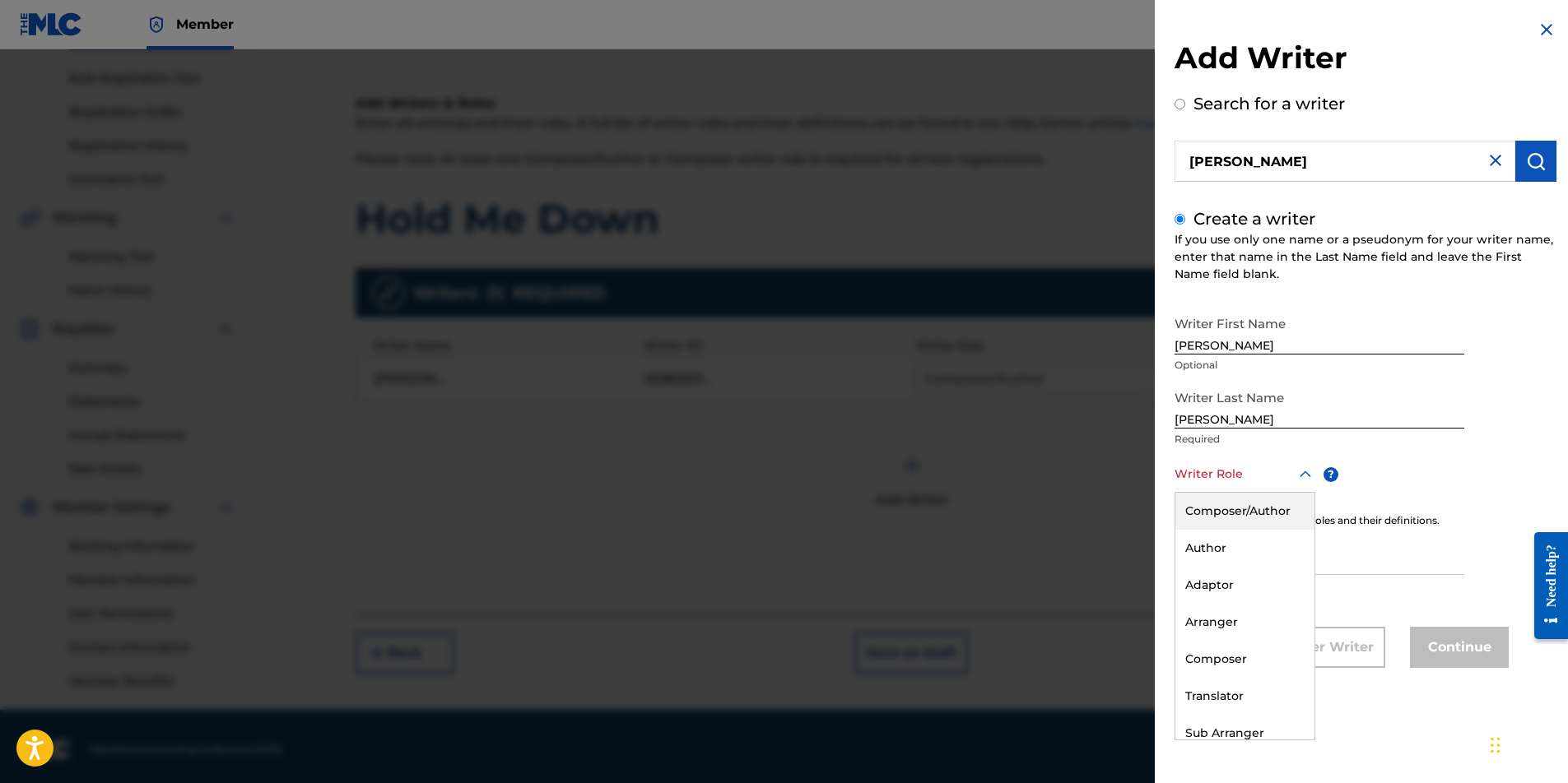
scroll to position [231, 0]
click at [1236, 547] on div "Author" at bounding box center [1244, 548] width 139 height 37
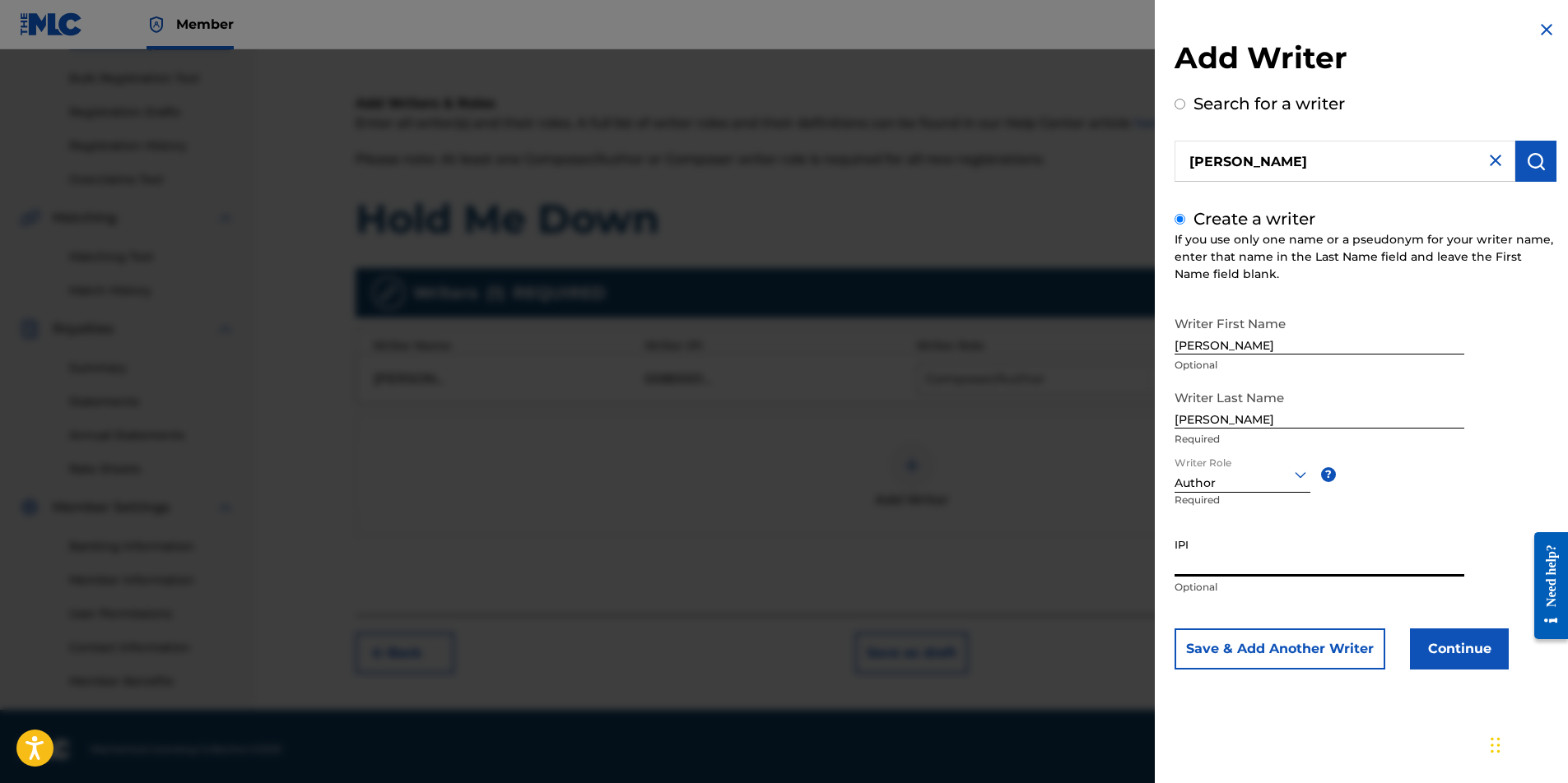
click at [1234, 565] on input "IPI" at bounding box center [1319, 553] width 289 height 47
click at [1428, 649] on button "Continue" at bounding box center [1459, 649] width 99 height 41
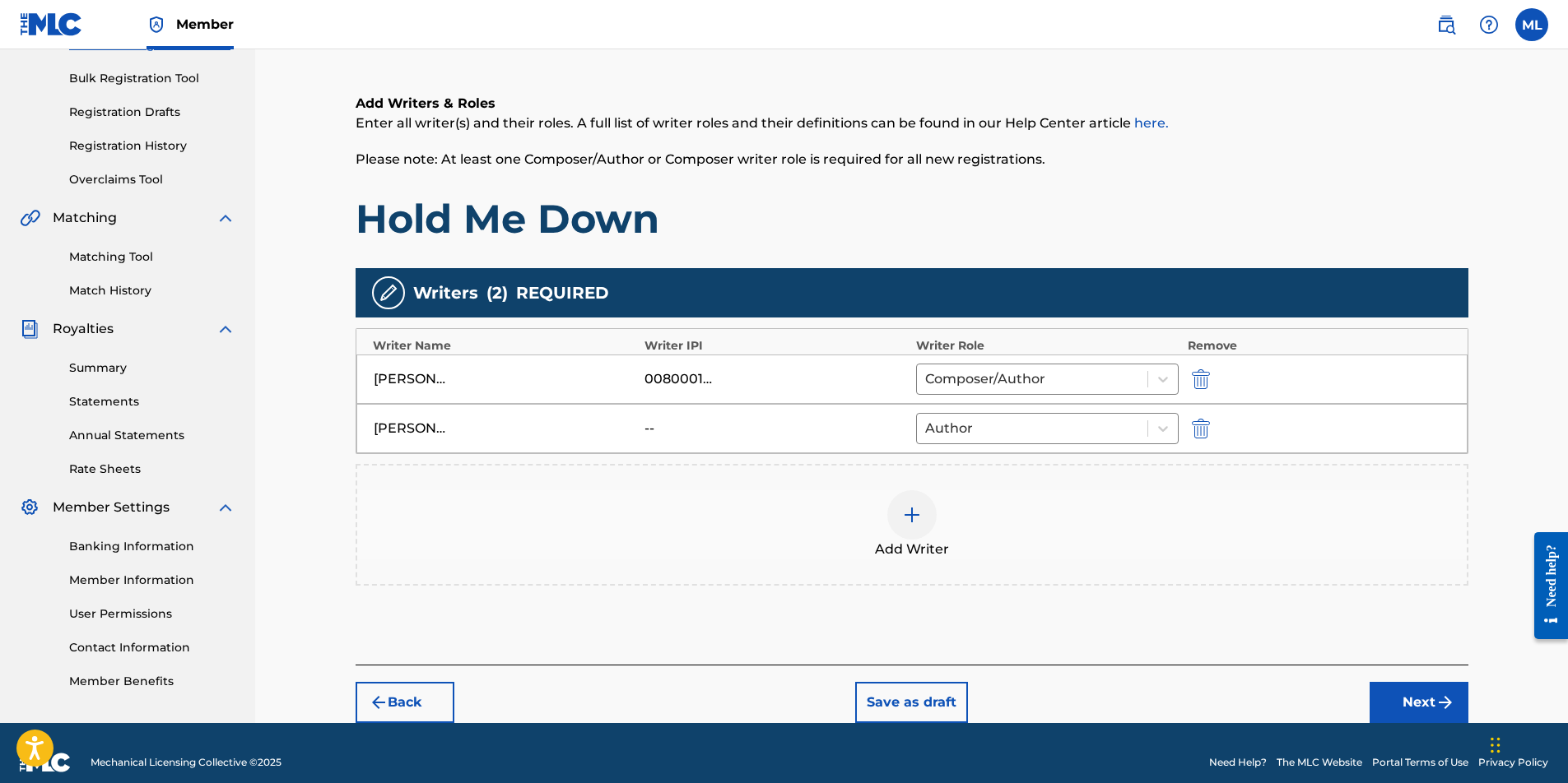
click at [1445, 697] on img "submit" at bounding box center [1445, 702] width 20 height 20
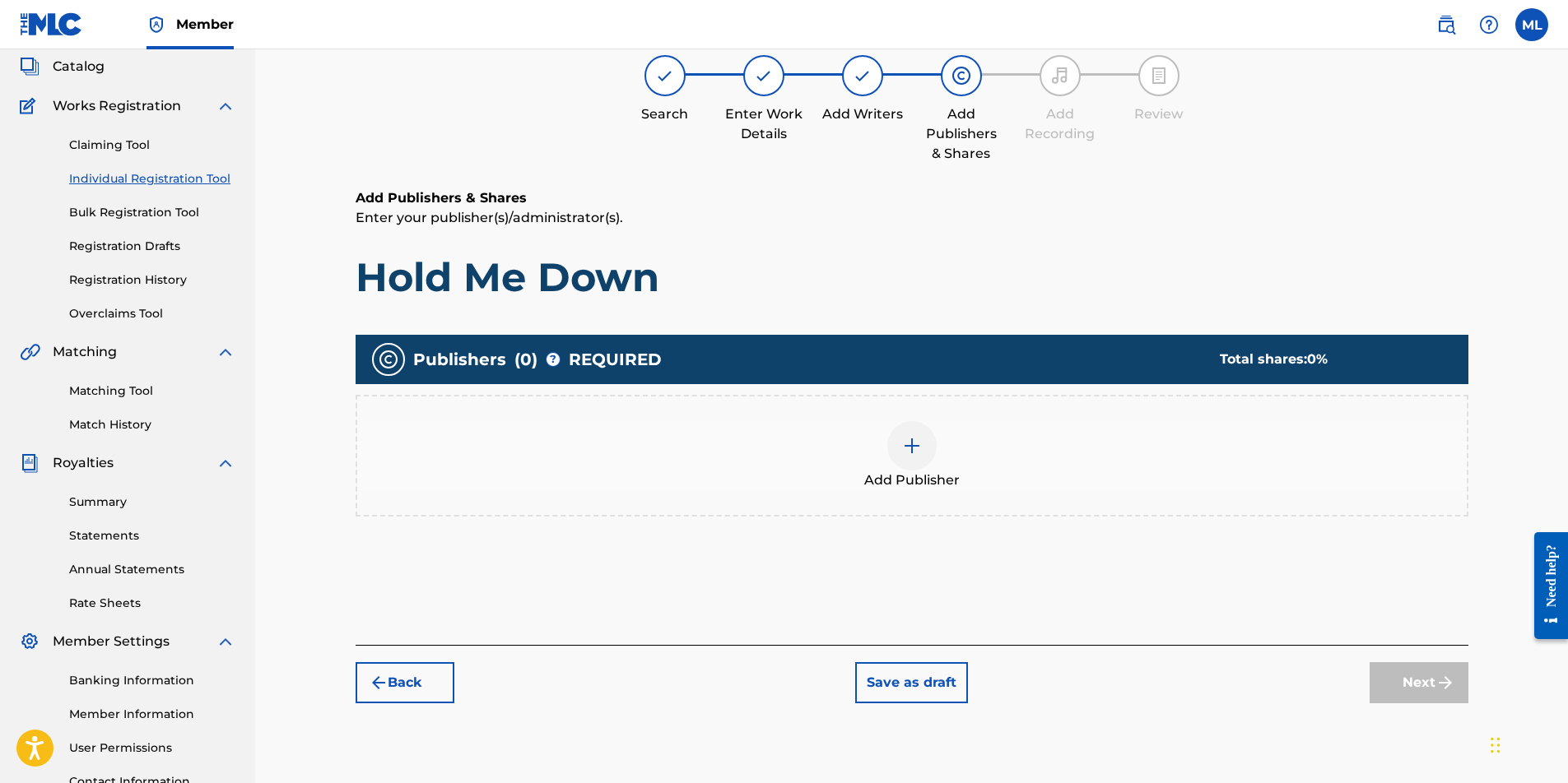
scroll to position [74, 0]
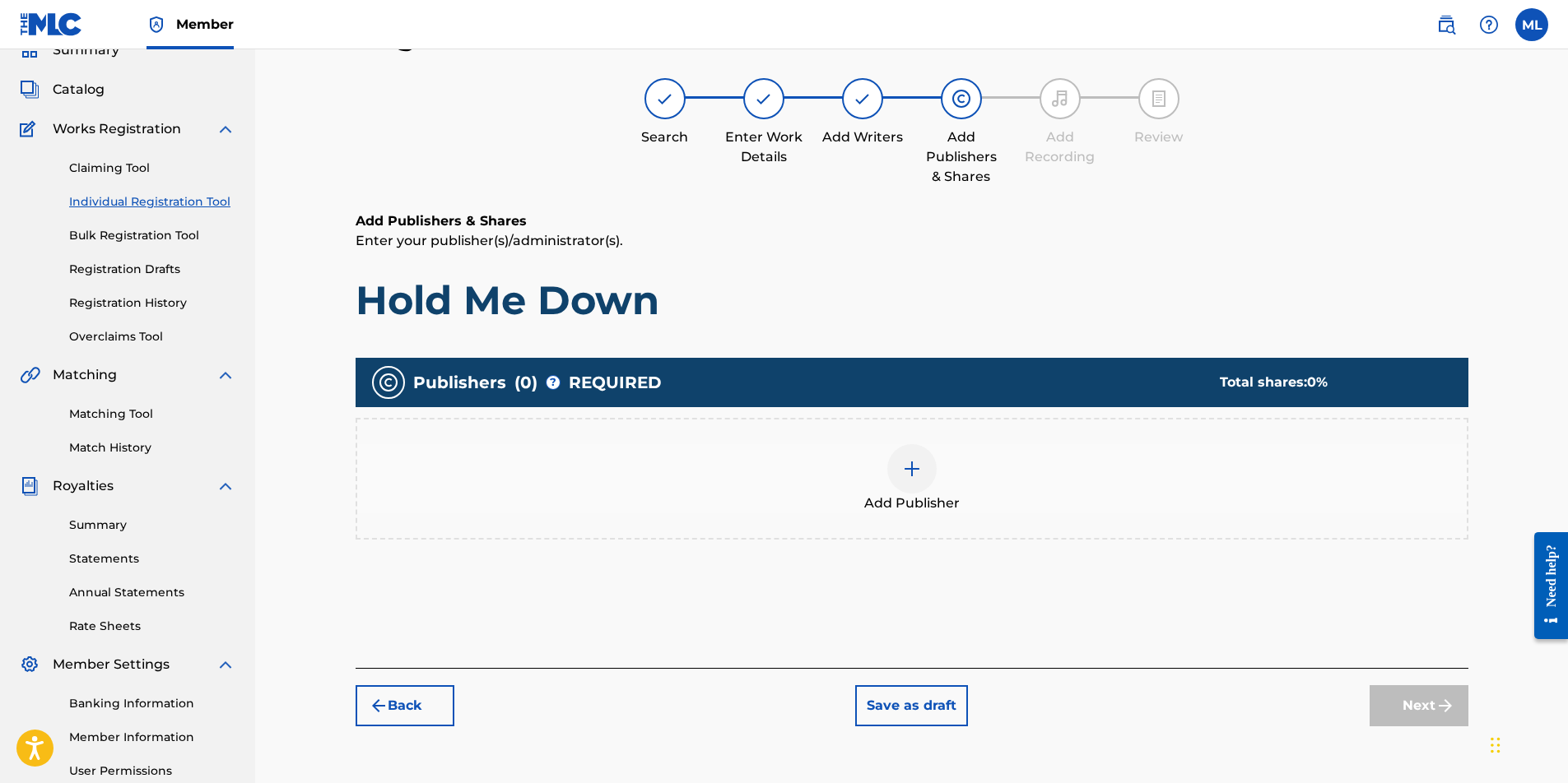
click at [921, 462] on img at bounding box center [912, 469] width 20 height 20
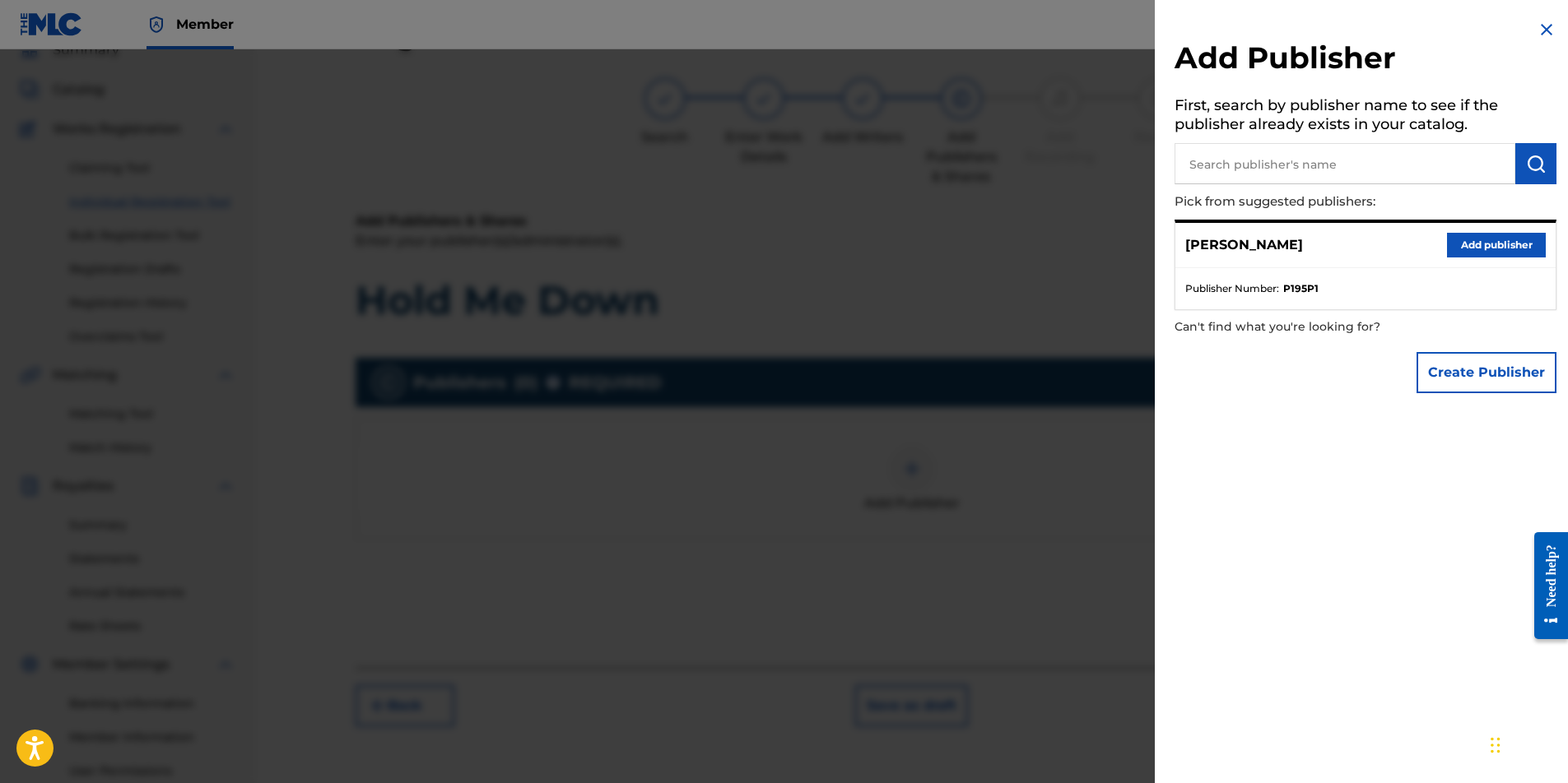
click at [1461, 243] on button "Add publisher" at bounding box center [1496, 245] width 99 height 25
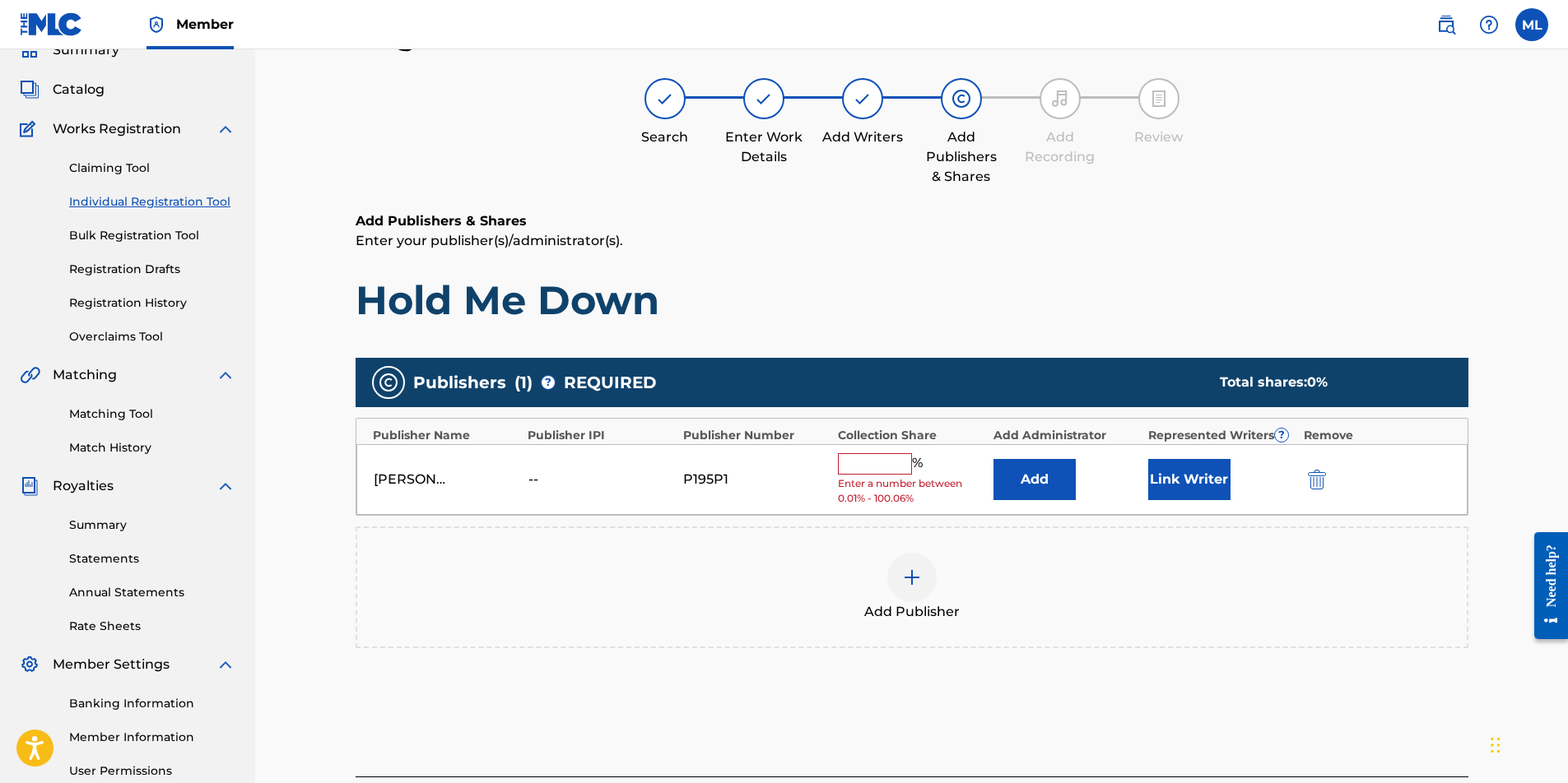
click at [1174, 469] on button "Link Writer" at bounding box center [1190, 480] width 83 height 41
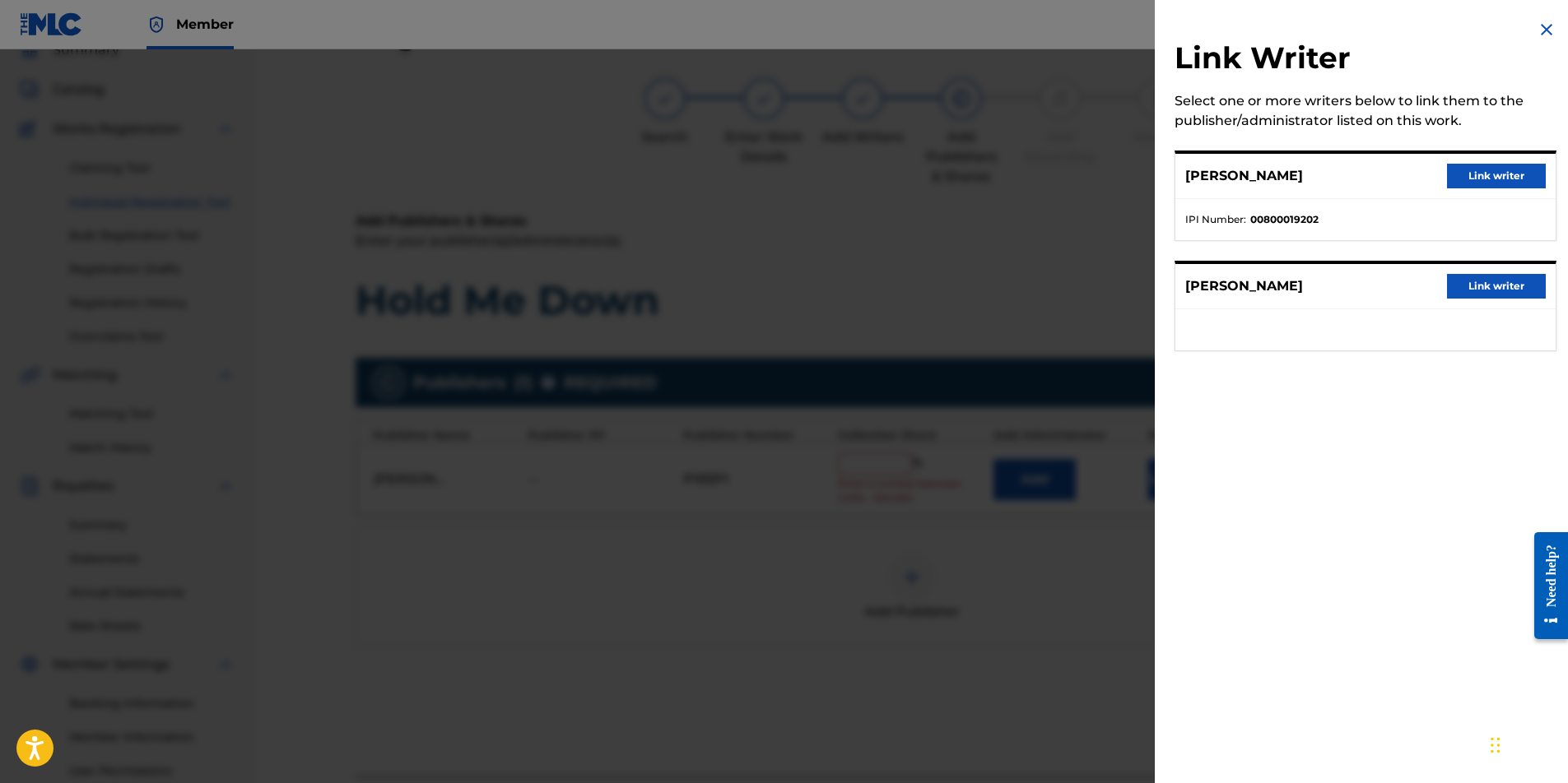
click at [1472, 184] on button "Link writer" at bounding box center [1496, 176] width 99 height 25
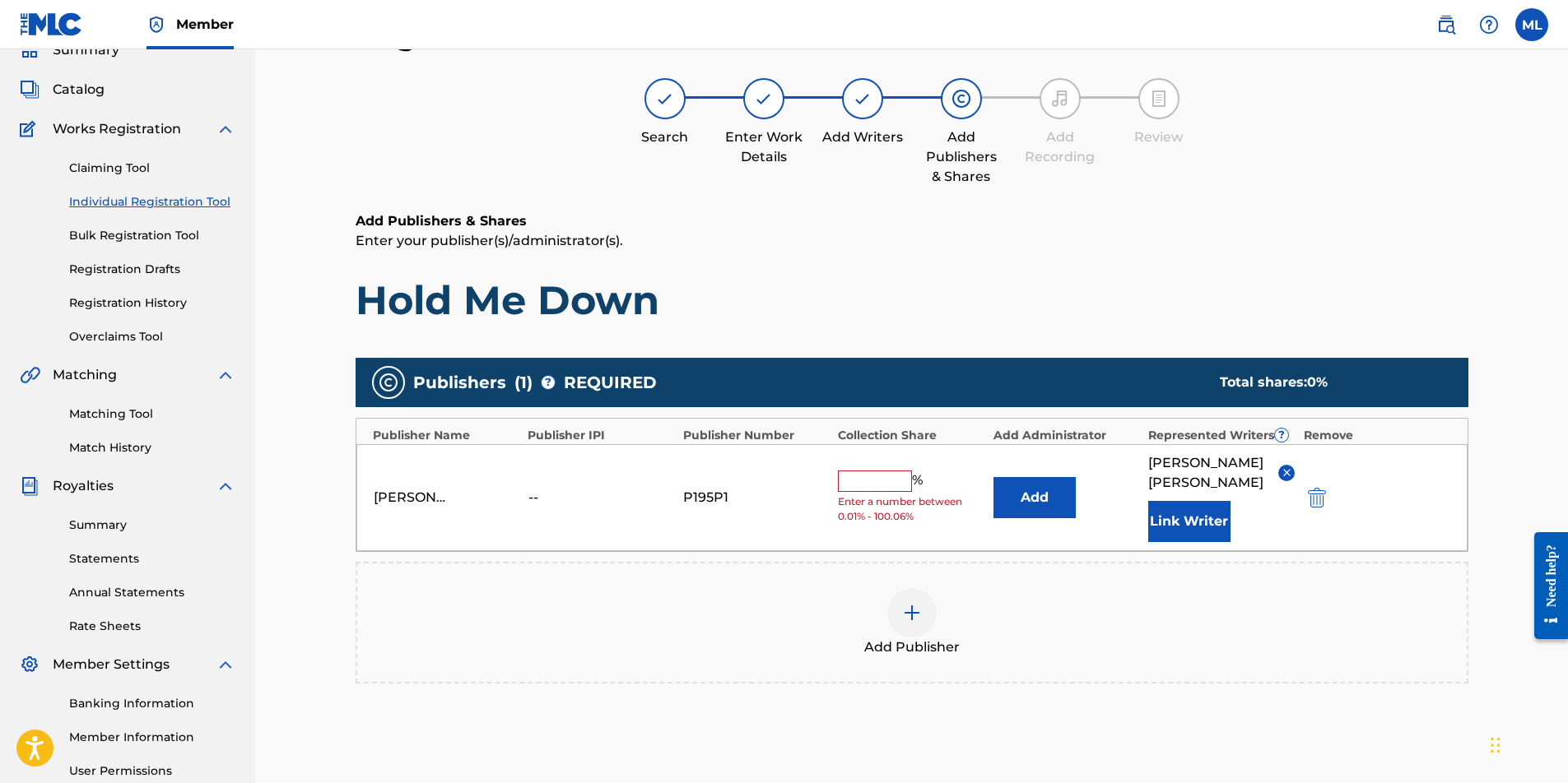
click at [1181, 519] on button "Link Writer" at bounding box center [1190, 522] width 83 height 41
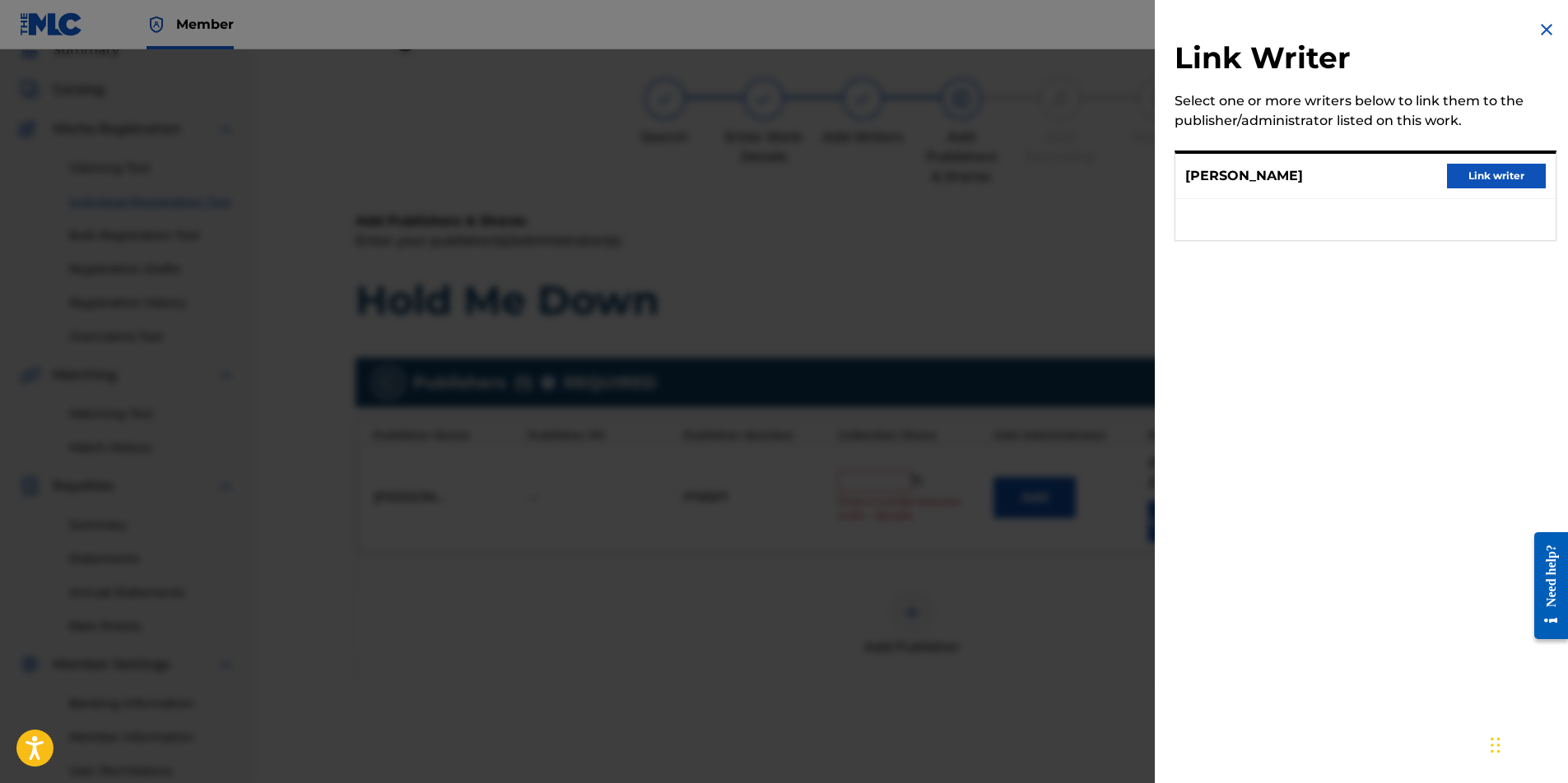
click at [1461, 181] on button "Link writer" at bounding box center [1496, 176] width 99 height 25
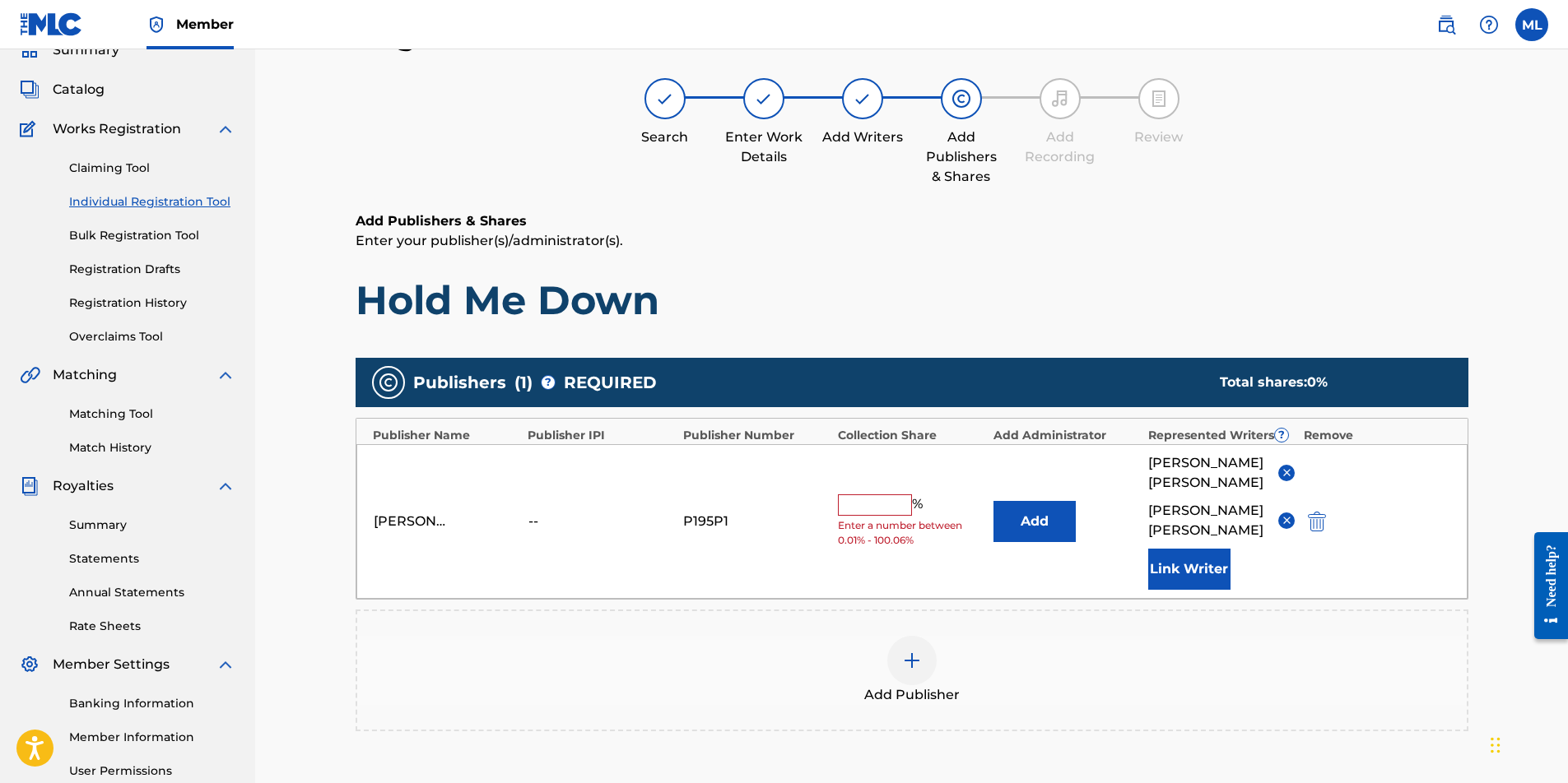
click at [849, 494] on input "text" at bounding box center [874, 505] width 74 height 22
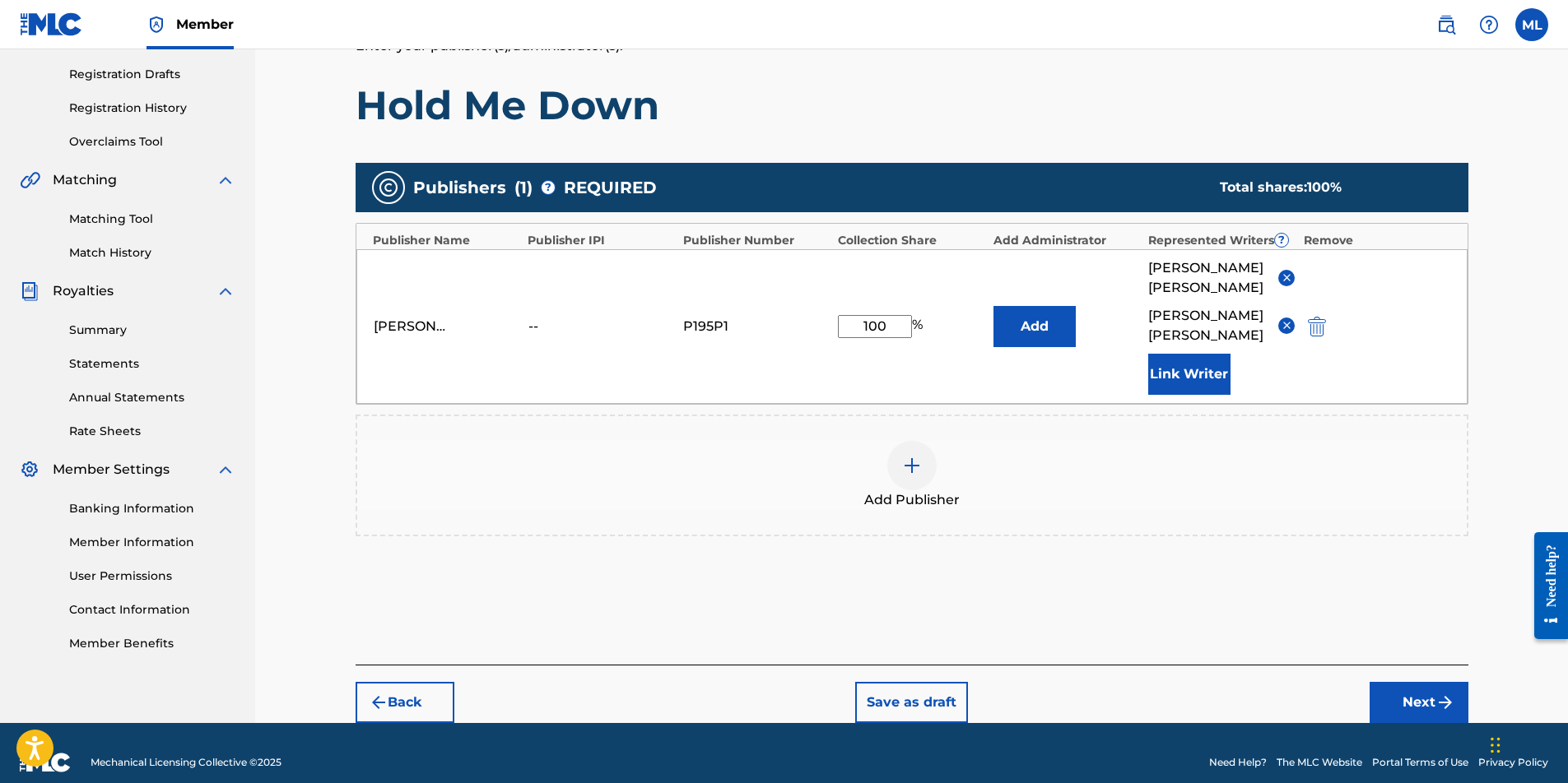
scroll to position [268, 0]
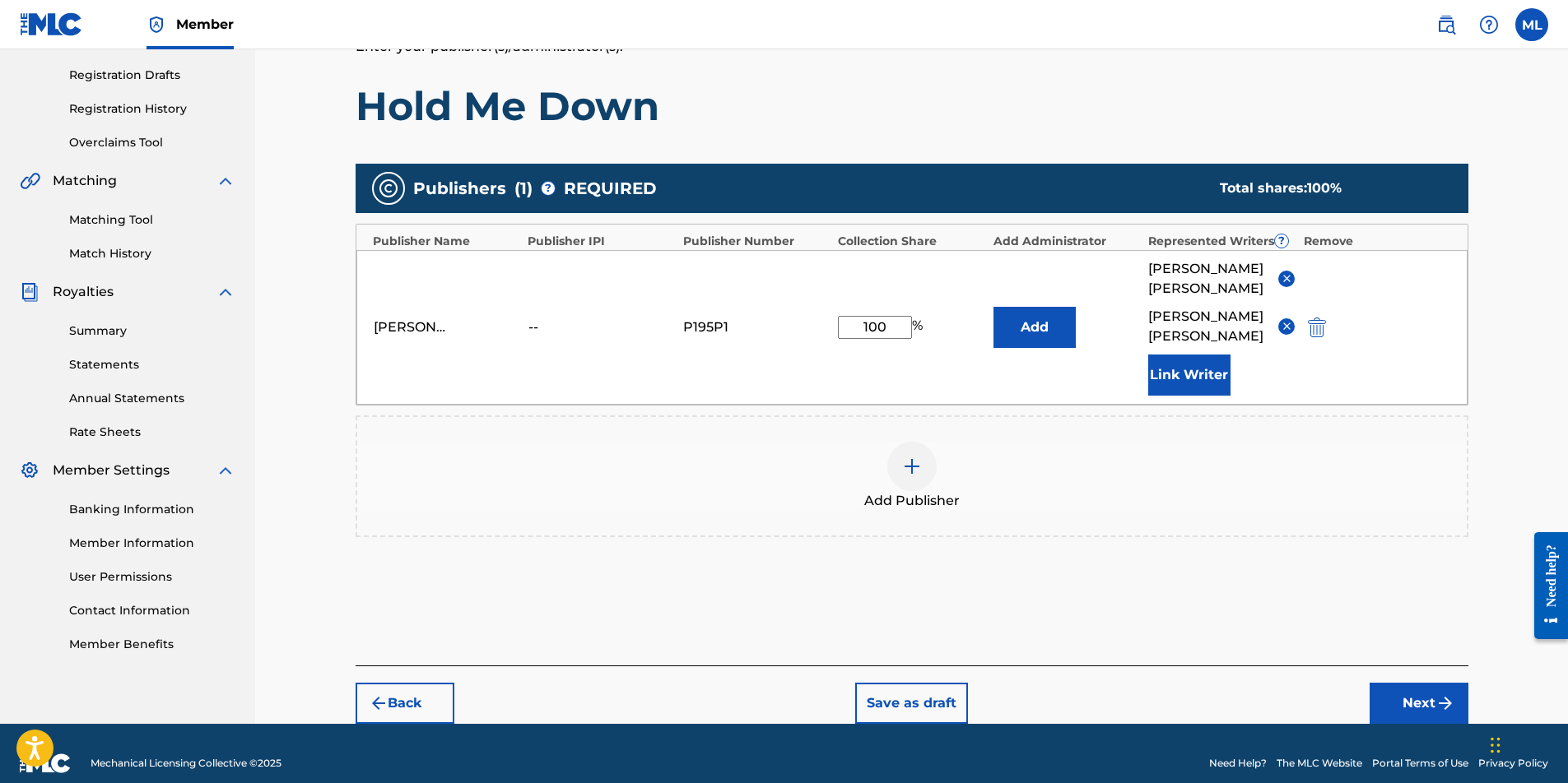
type input "100"
click at [1421, 689] on button "Next" at bounding box center [1419, 704] width 99 height 41
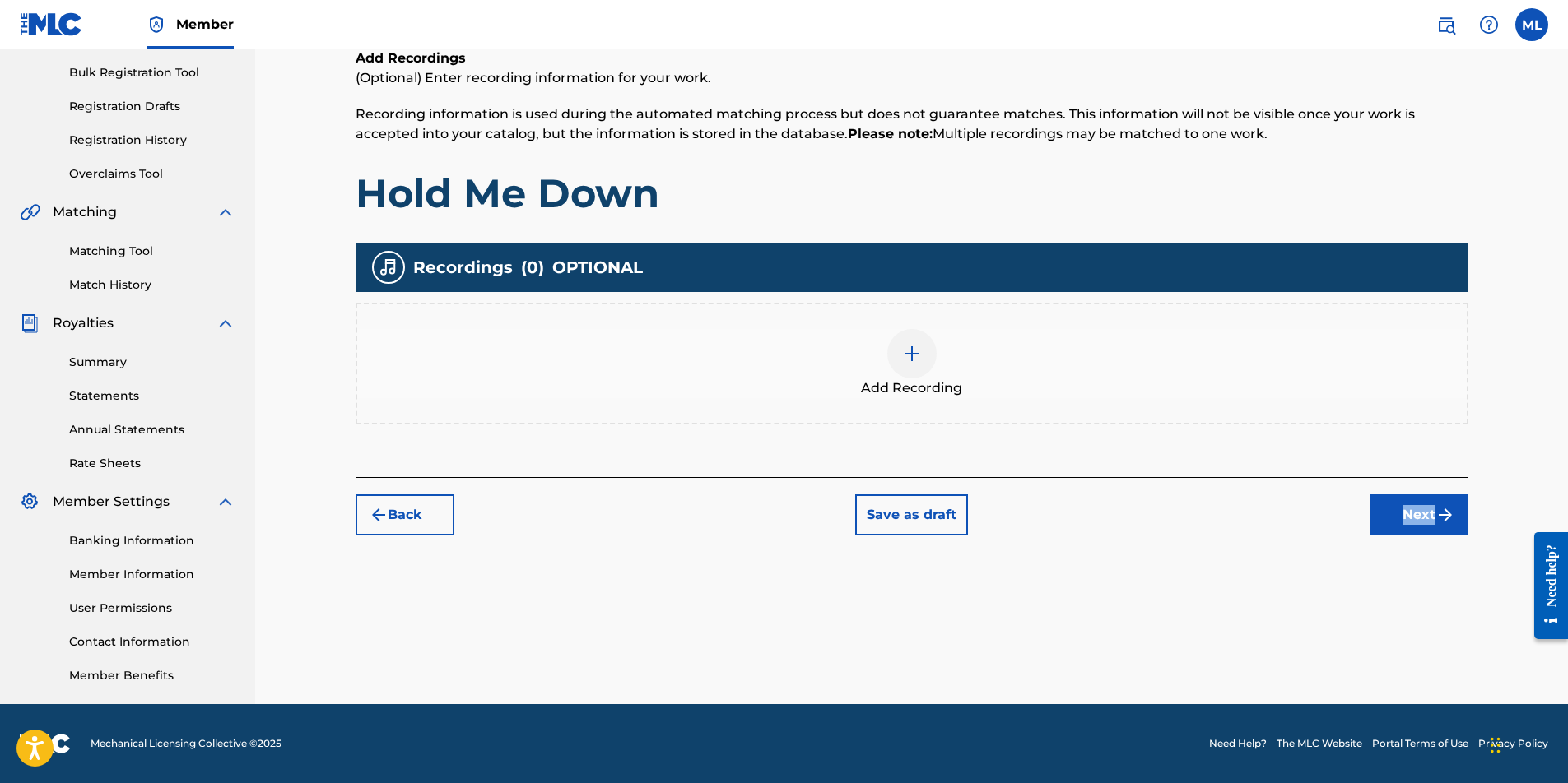
drag, startPoint x: 1305, startPoint y: 596, endPoint x: 1080, endPoint y: 563, distance: 227.4
click at [1080, 563] on div "Register Work Search Enter Work Details Add Writers Add Publishers & Shares Add…" at bounding box center [912, 279] width 1152 height 851
click at [908, 357] on img at bounding box center [912, 353] width 20 height 20
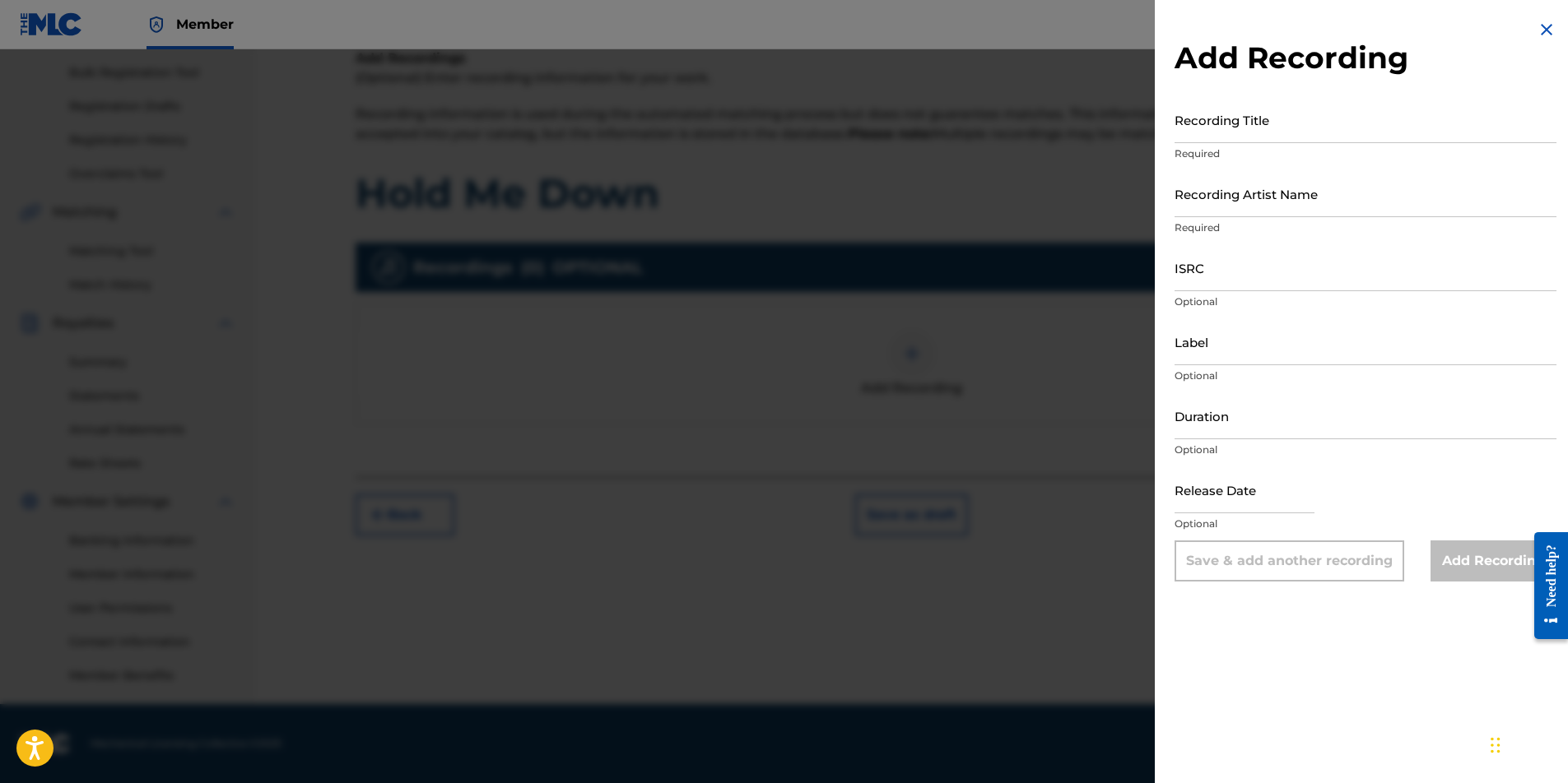
scroll to position [237, 0]
click at [1296, 136] on input "Recording Title" at bounding box center [1365, 120] width 382 height 47
click at [1209, 134] on input "Hold M Down" at bounding box center [1365, 120] width 382 height 47
type input "Hold Me Down"
click at [1266, 211] on input "Recording Artist Name" at bounding box center [1365, 194] width 382 height 47
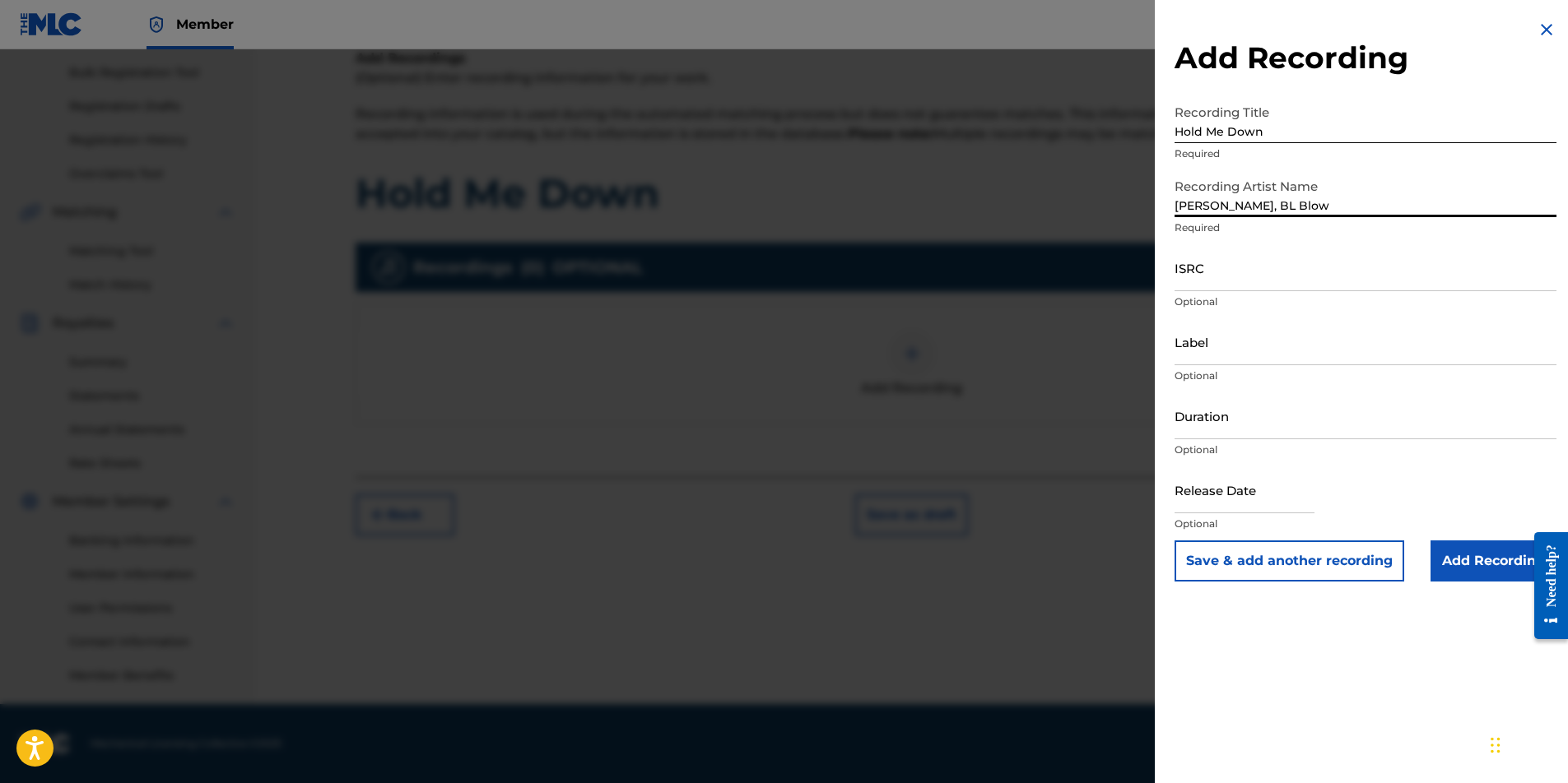
type input "[PERSON_NAME], BL Blow"
click at [1235, 274] on input "ISRC" at bounding box center [1365, 268] width 382 height 47
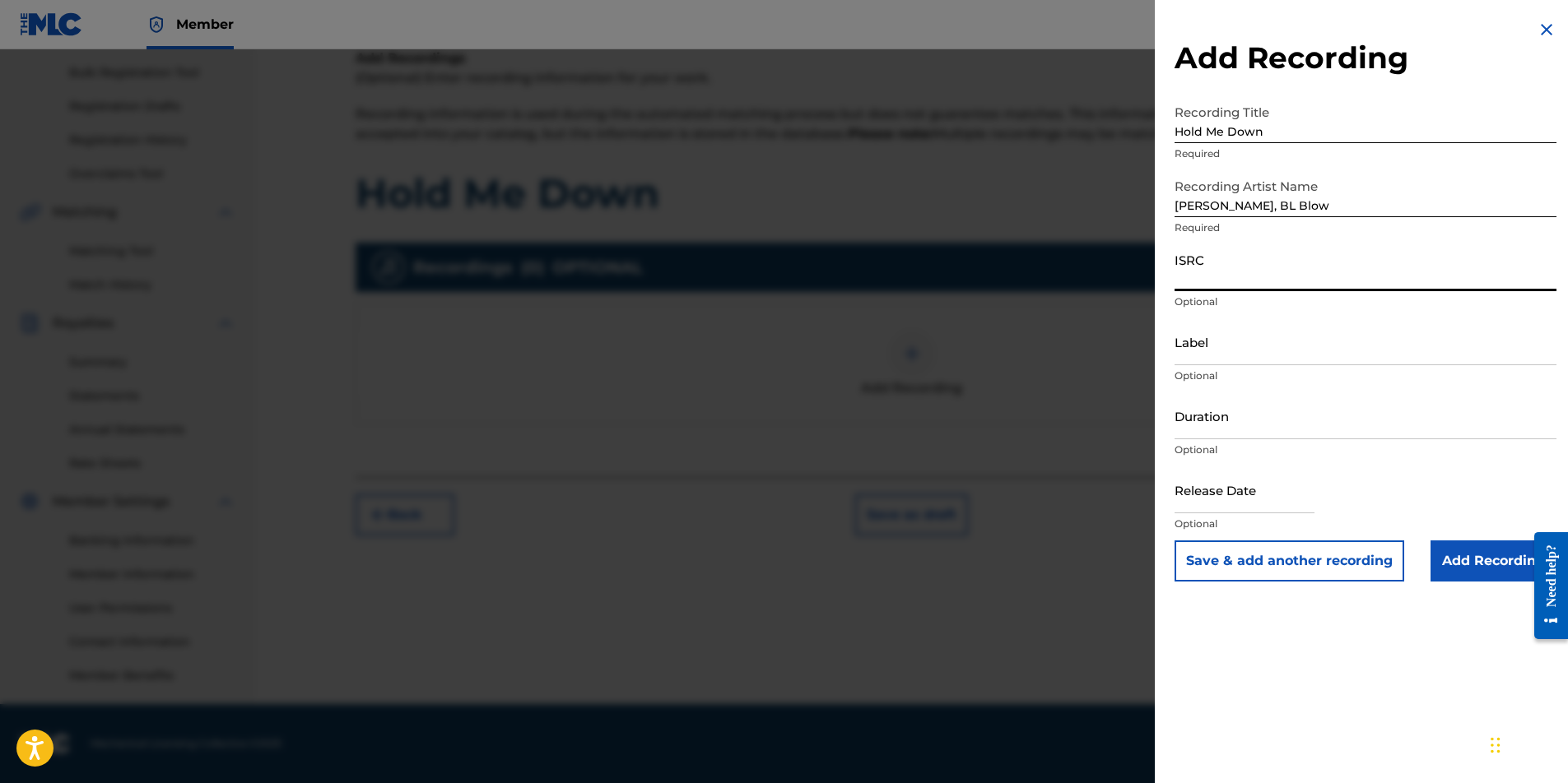
scroll to position [236, 0]
click at [1279, 340] on input "Label" at bounding box center [1365, 342] width 382 height 47
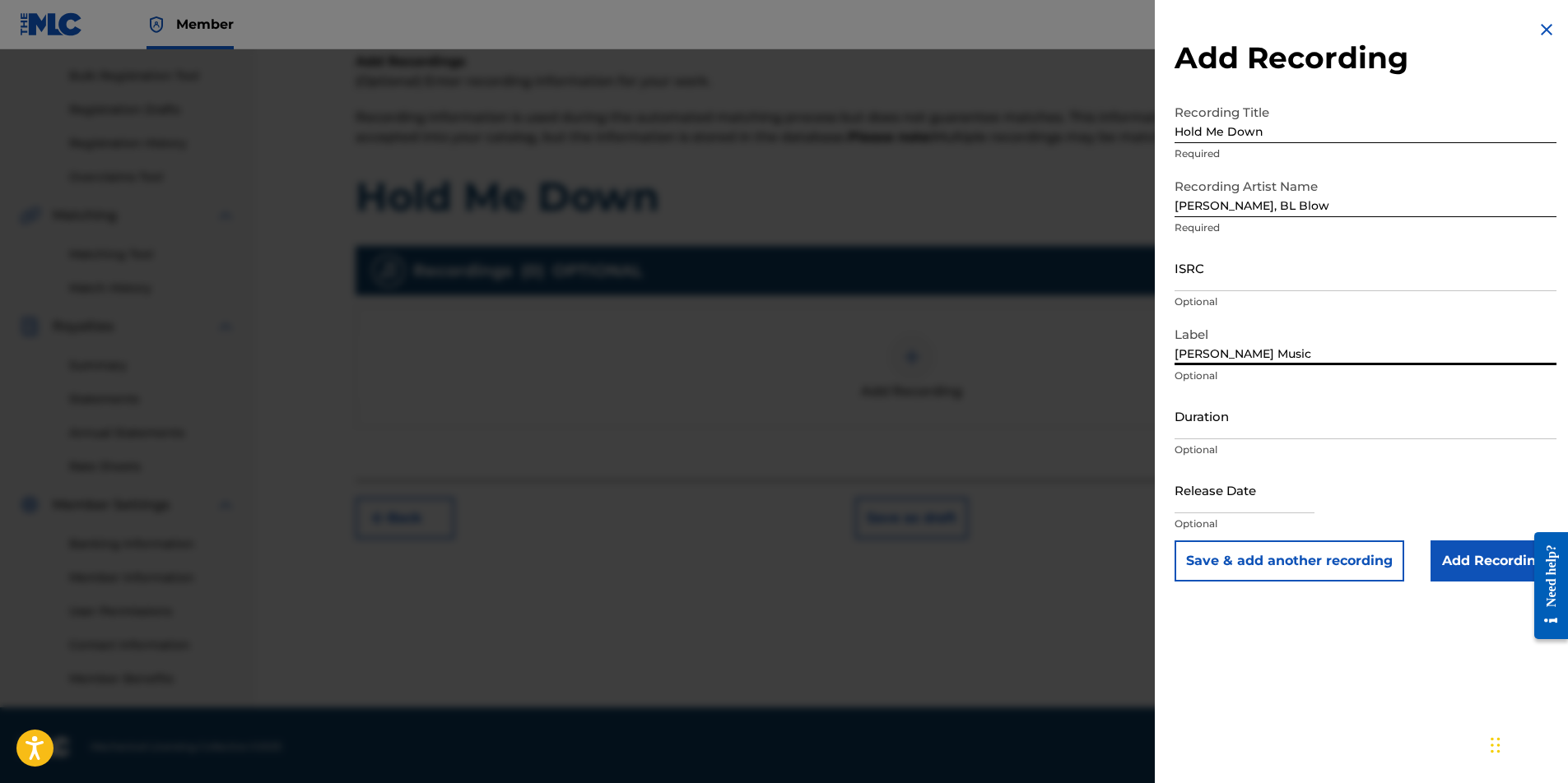
type input "[PERSON_NAME] Music"
click at [1278, 429] on input "Duration" at bounding box center [1365, 416] width 382 height 47
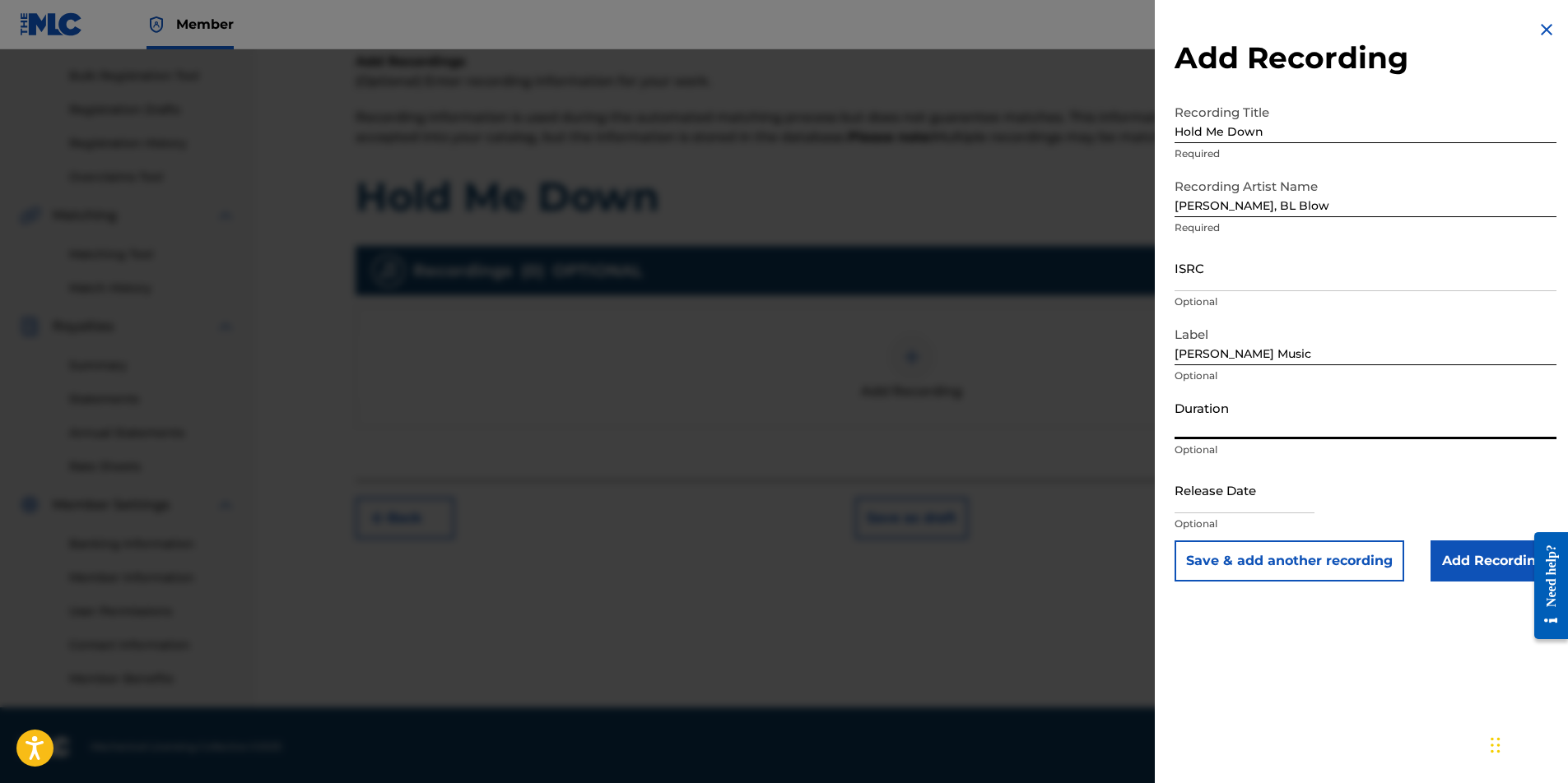
type input "3"
type input "03:33"
click at [1282, 501] on input "text" at bounding box center [1244, 490] width 140 height 47
select select "7"
select select "2025"
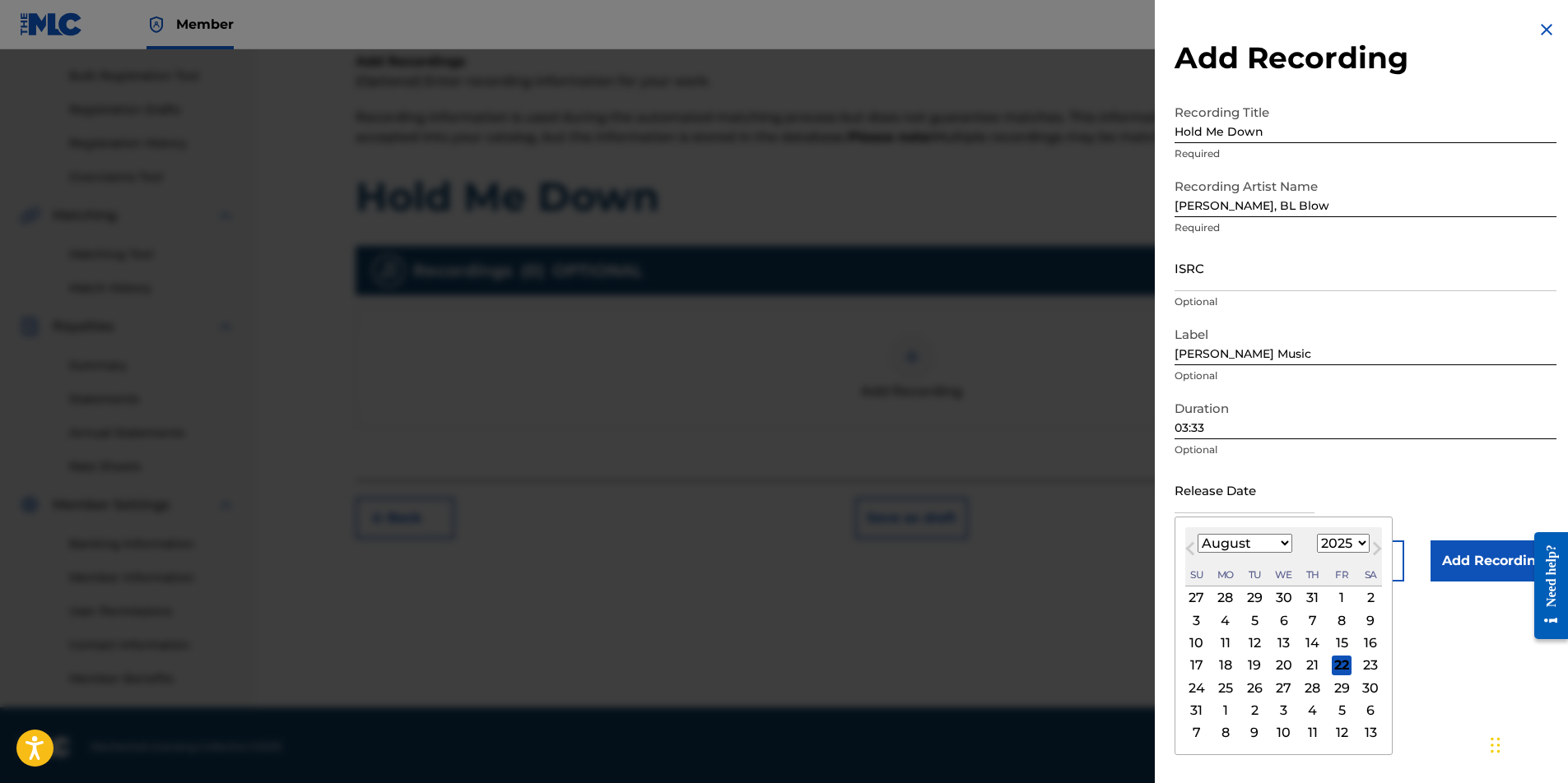
click at [1332, 662] on div "22" at bounding box center [1341, 665] width 20 height 20
type input "[DATE]"
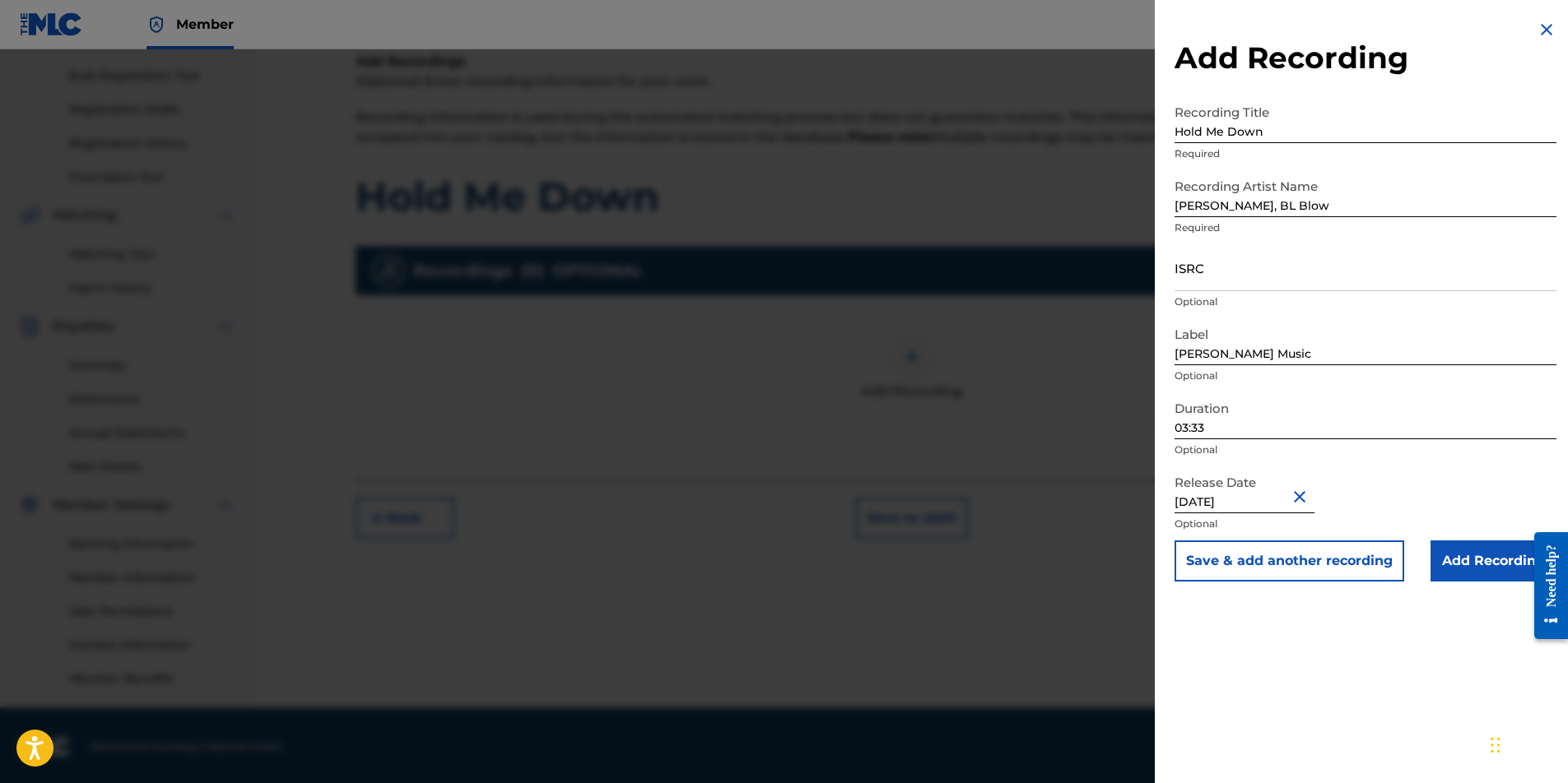
click at [1204, 286] on input "ISRC" at bounding box center [1365, 268] width 382 height 47
paste input "QZZ782514528"
type input "QZZ782514528"
click at [1484, 565] on input "Add Recording" at bounding box center [1493, 562] width 126 height 41
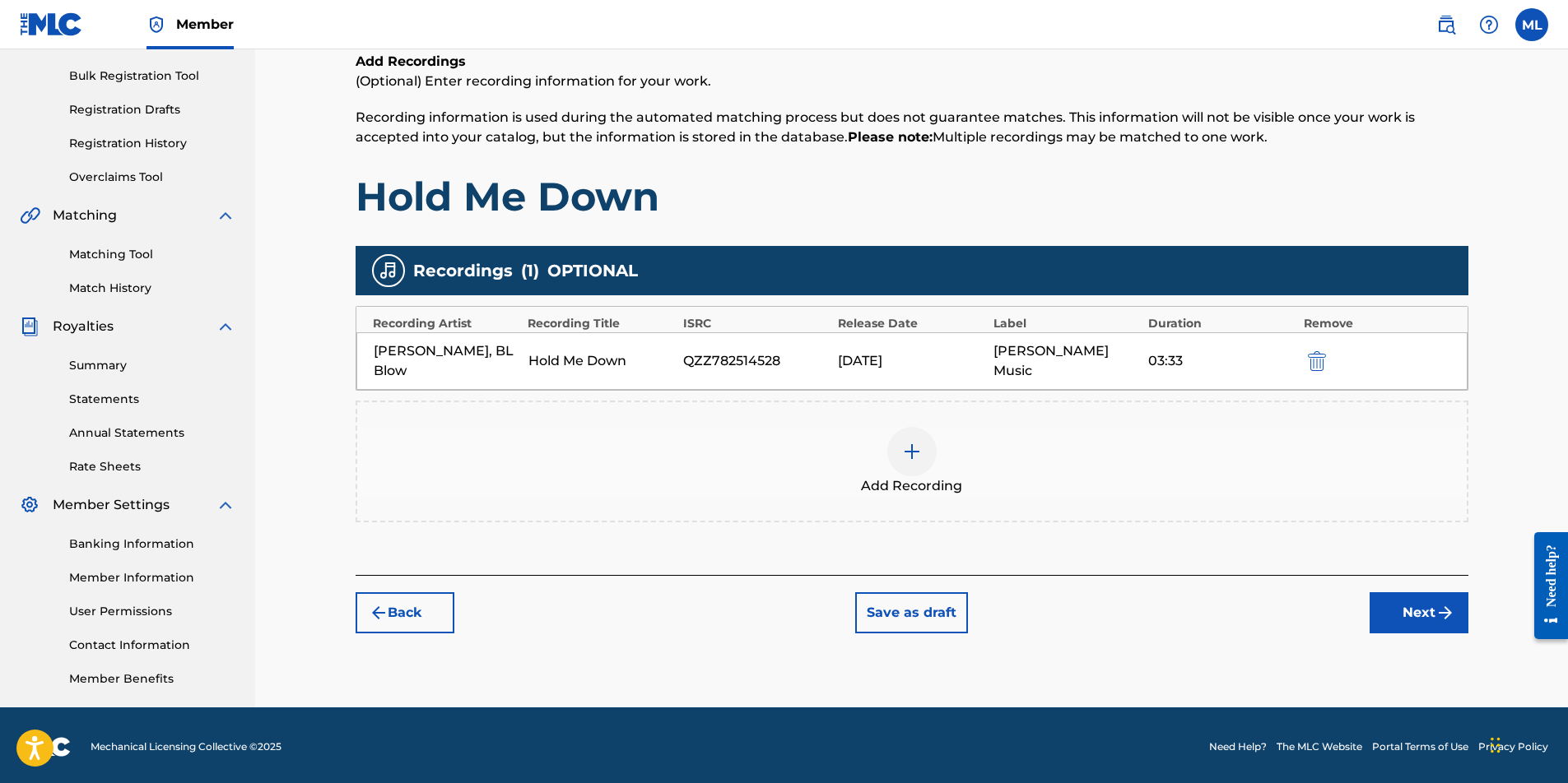
click at [1418, 600] on button "Next" at bounding box center [1419, 613] width 99 height 41
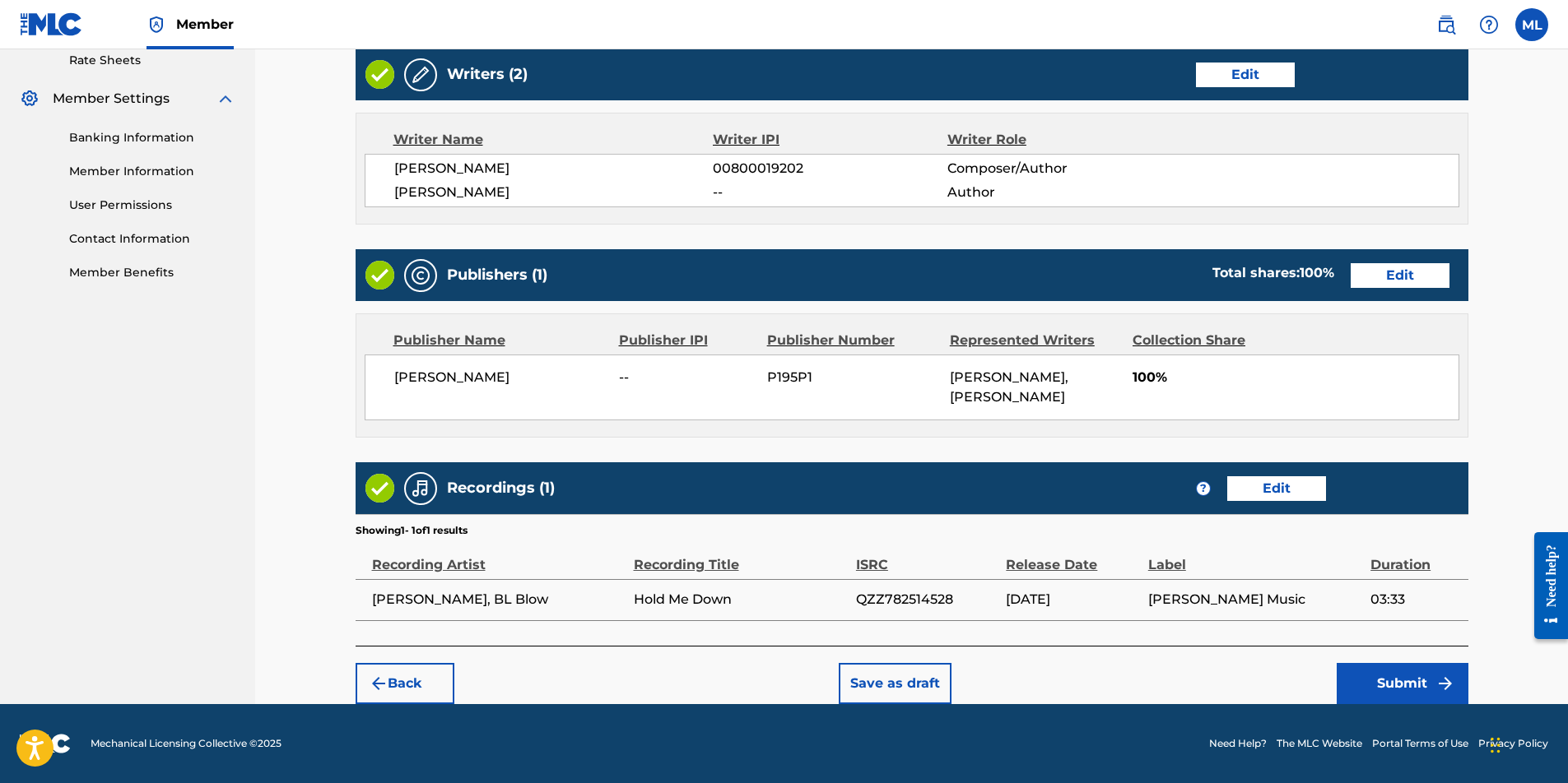
scroll to position [640, 0]
click at [1371, 675] on button "Submit" at bounding box center [1402, 684] width 132 height 41
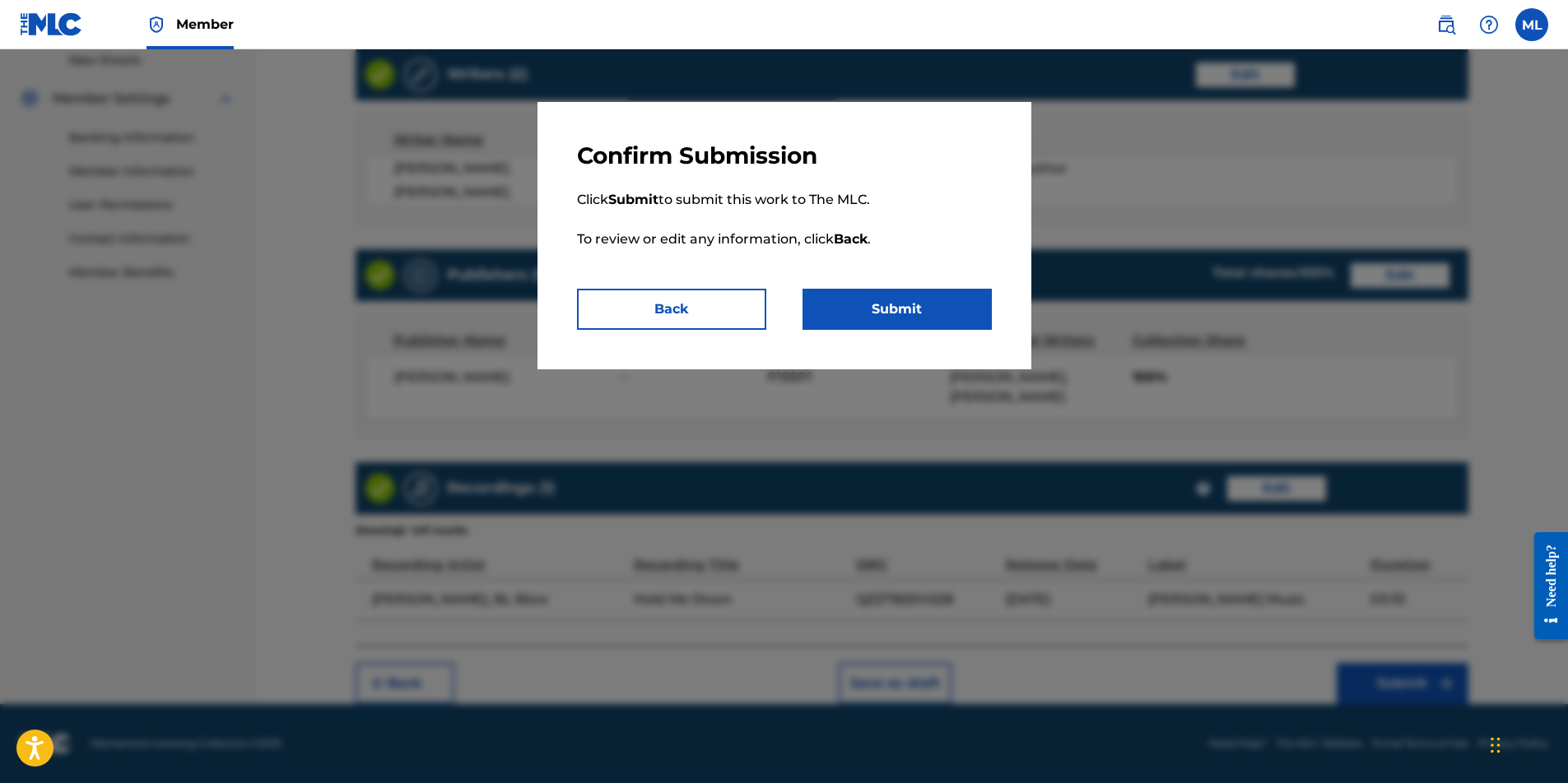
click at [939, 309] on button "Submit" at bounding box center [897, 309] width 190 height 41
